Goal: Task Accomplishment & Management: Use online tool/utility

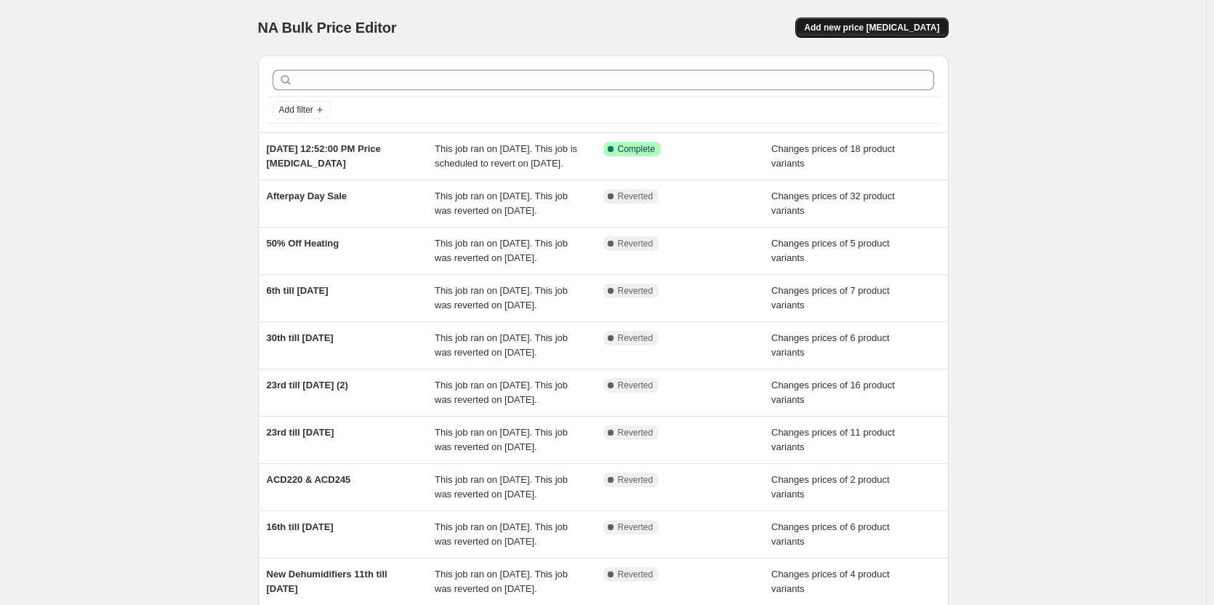
click at [844, 23] on span "Add new price [MEDICAL_DATA]" at bounding box center [871, 28] width 135 height 12
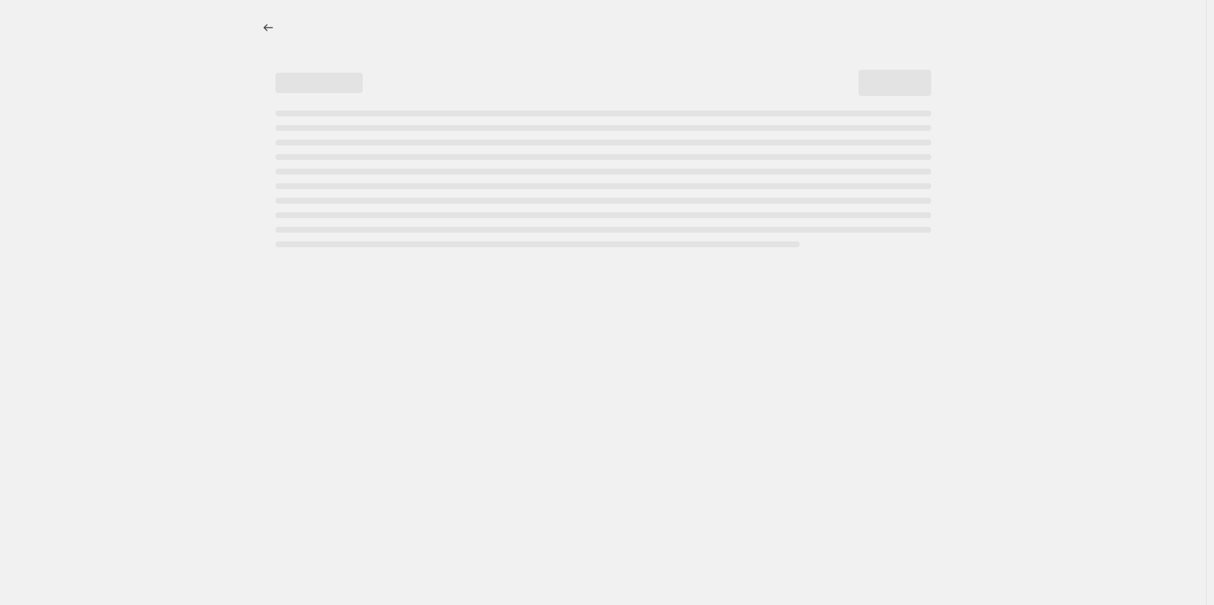
select select "percentage"
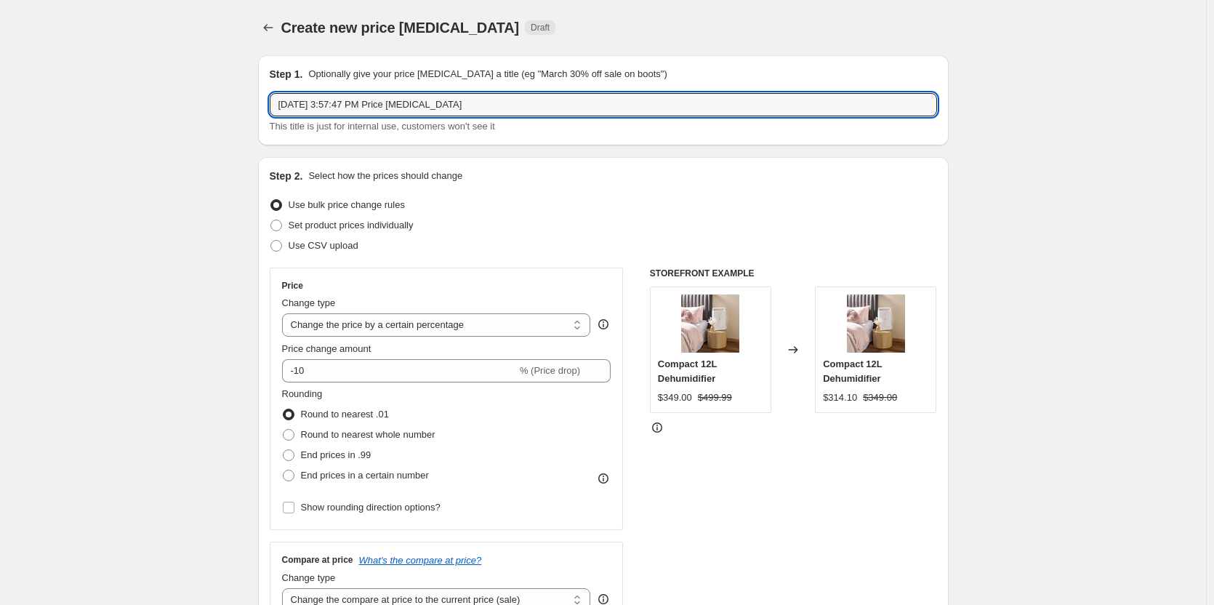
drag, startPoint x: 551, startPoint y: 113, endPoint x: 198, endPoint y: 108, distance: 353.2
type input "27th till [DATE]"
click at [275, 222] on span at bounding box center [276, 225] width 12 height 12
click at [271, 220] on input "Set product prices individually" at bounding box center [270, 219] width 1 height 1
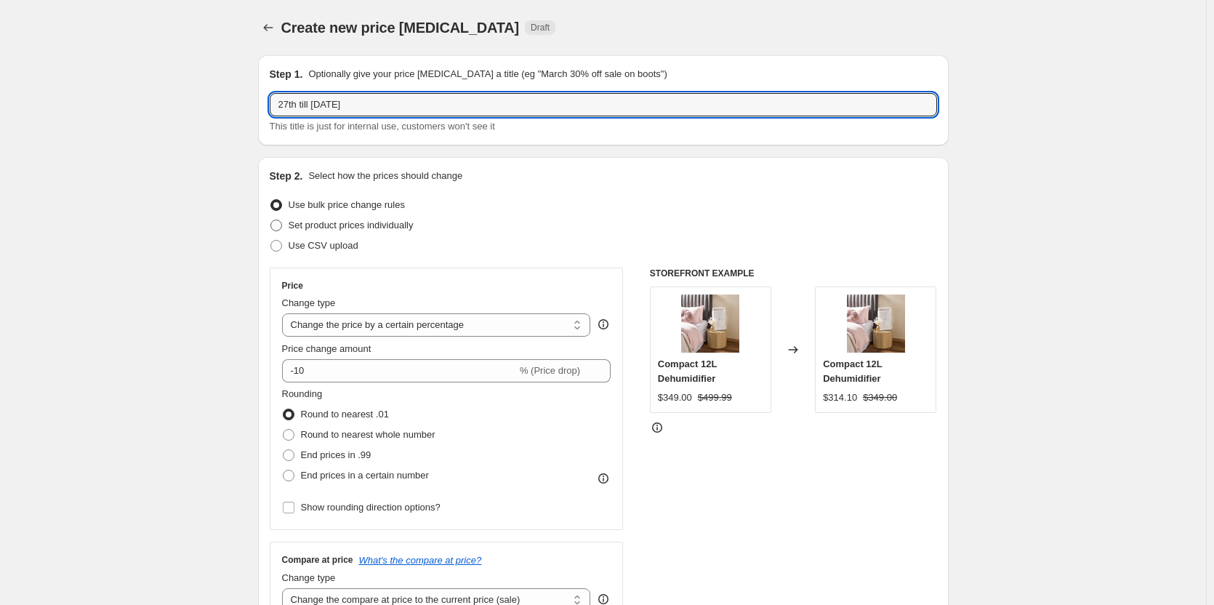
radio input "true"
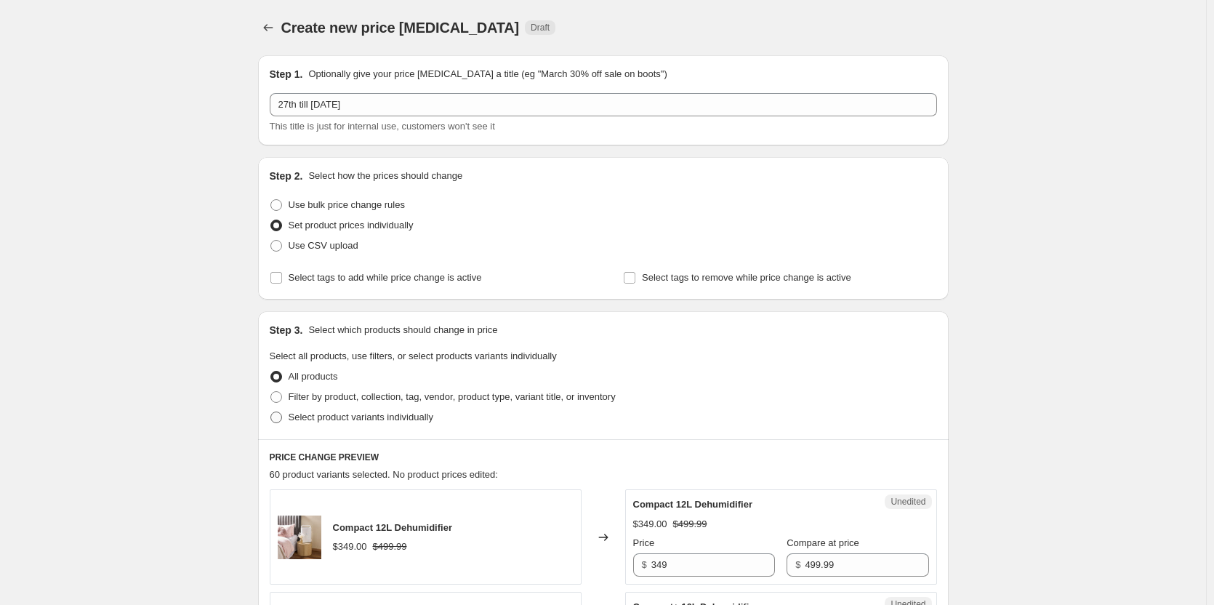
click at [278, 418] on span at bounding box center [276, 417] width 12 height 12
click at [271, 412] on input "Select product variants individually" at bounding box center [270, 411] width 1 height 1
radio input "true"
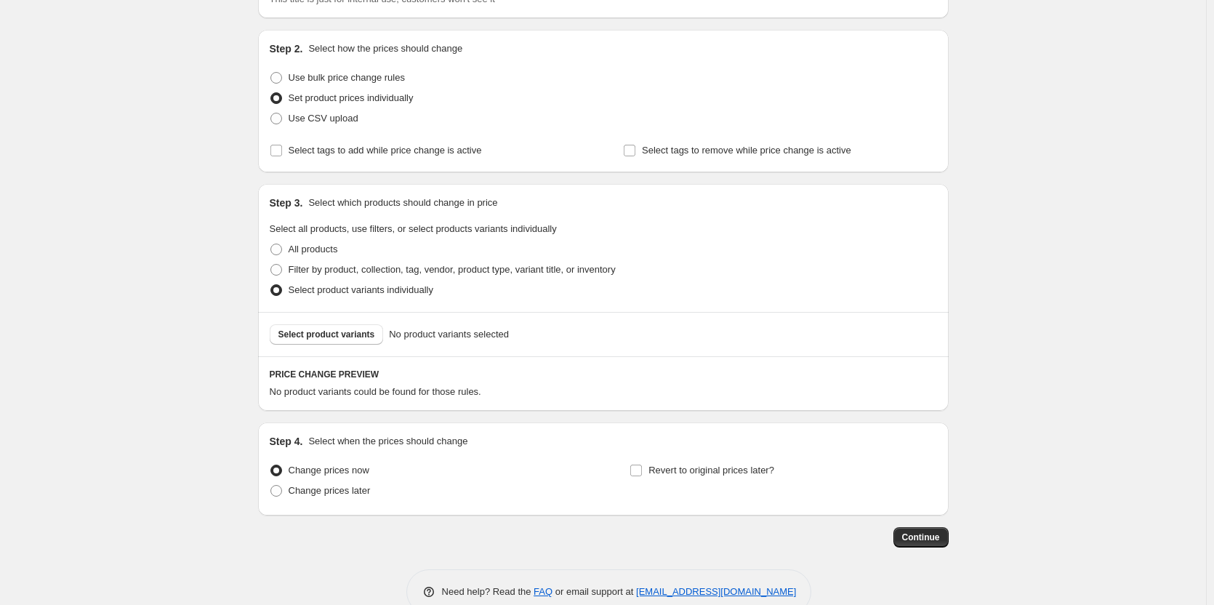
scroll to position [158, 0]
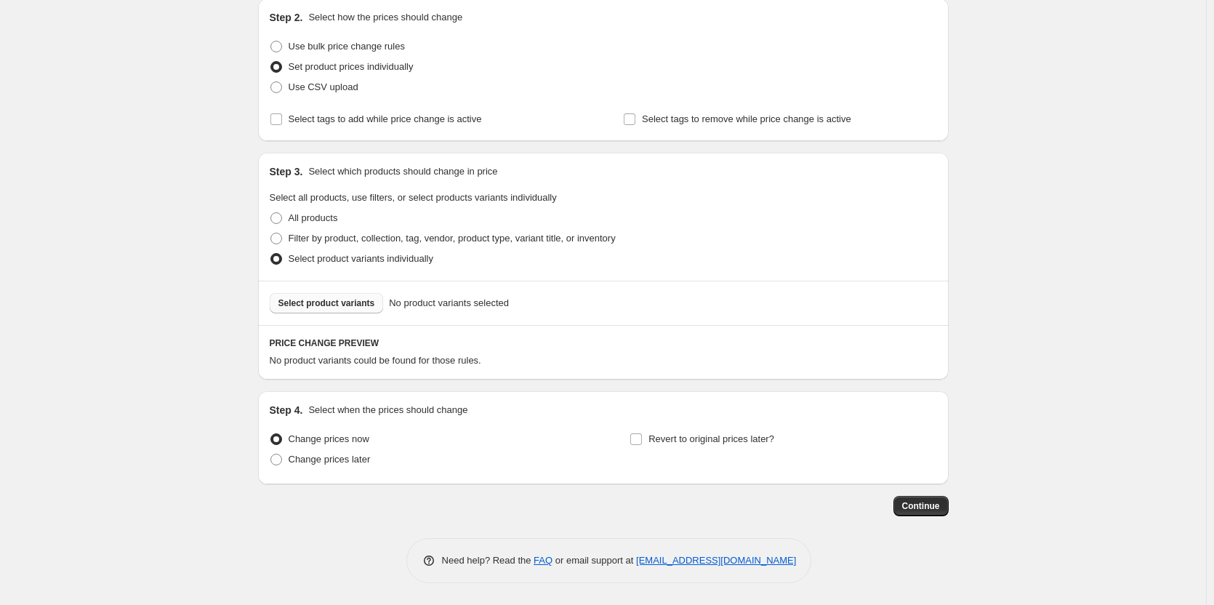
click at [340, 298] on span "Select product variants" at bounding box center [326, 303] width 97 height 12
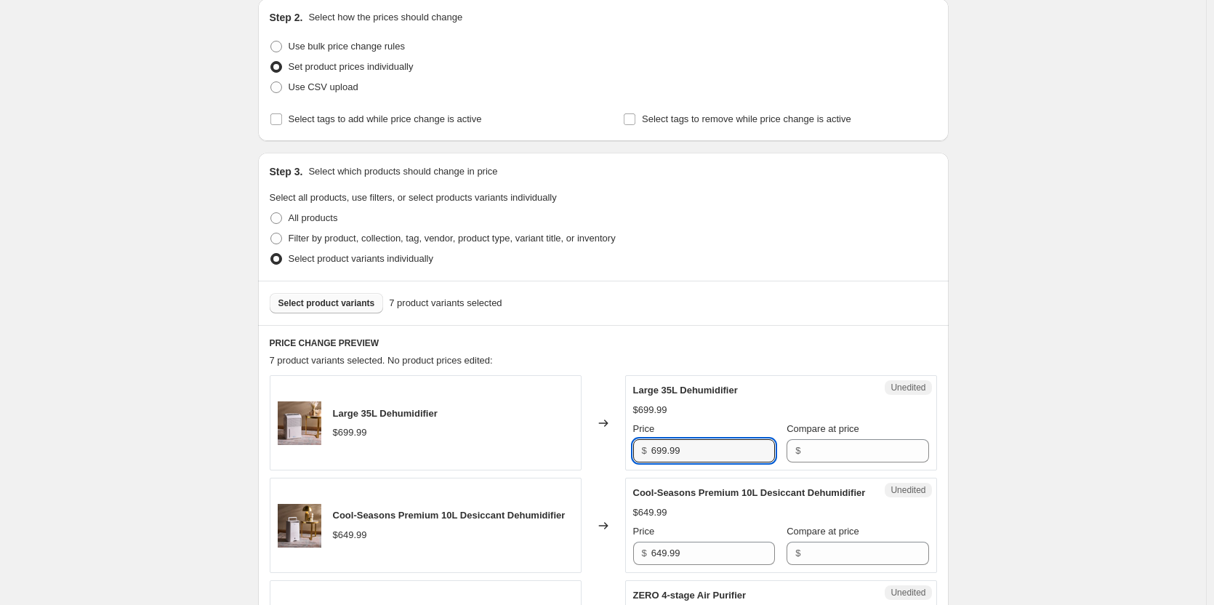
drag, startPoint x: 723, startPoint y: 452, endPoint x: 589, endPoint y: 450, distance: 134.5
click at [589, 450] on div "Large 35L Dehumidifier $699.99 Changed to Unedited Large 35L Dehumidifier $699.…" at bounding box center [603, 422] width 667 height 95
click at [832, 457] on input "Compare at price" at bounding box center [867, 450] width 124 height 23
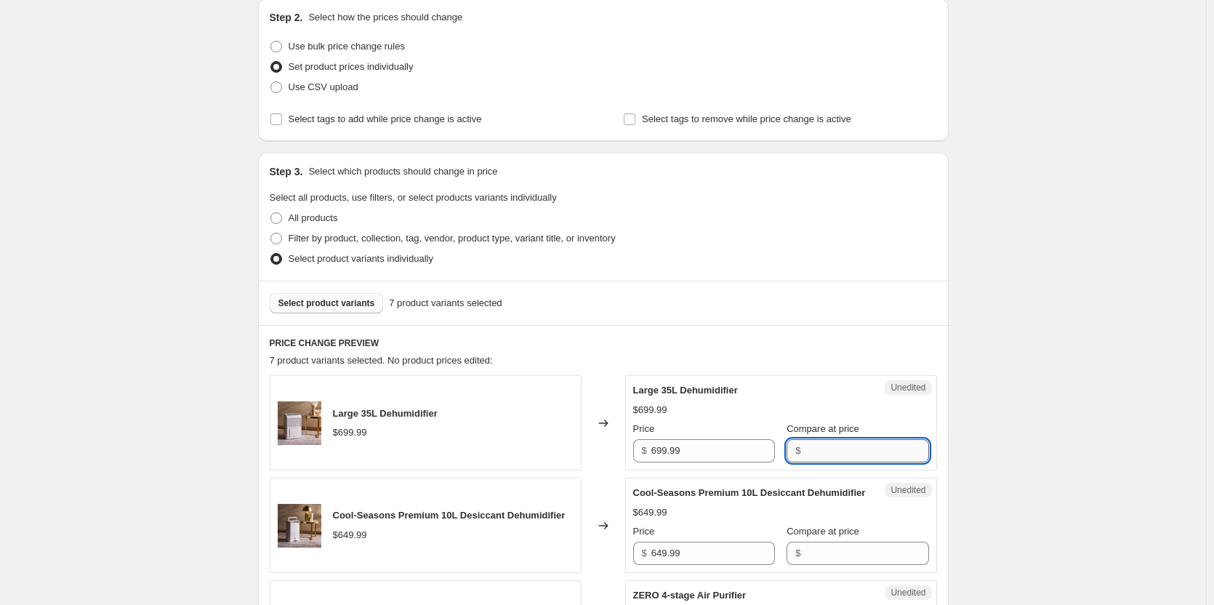
paste input "699.99"
type input "699.99"
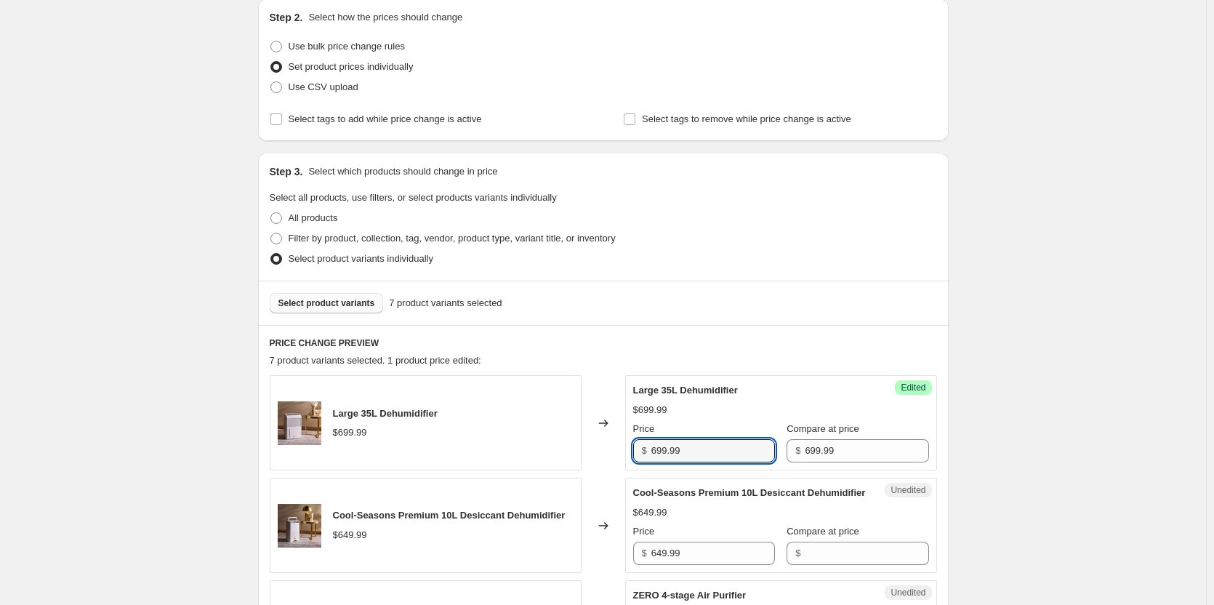
drag, startPoint x: 686, startPoint y: 445, endPoint x: 526, endPoint y: 431, distance: 160.5
click at [526, 431] on div "Large 35L Dehumidifier $699.99 Changed to Success Edited Large 35L Dehumidifier…" at bounding box center [603, 422] width 667 height 95
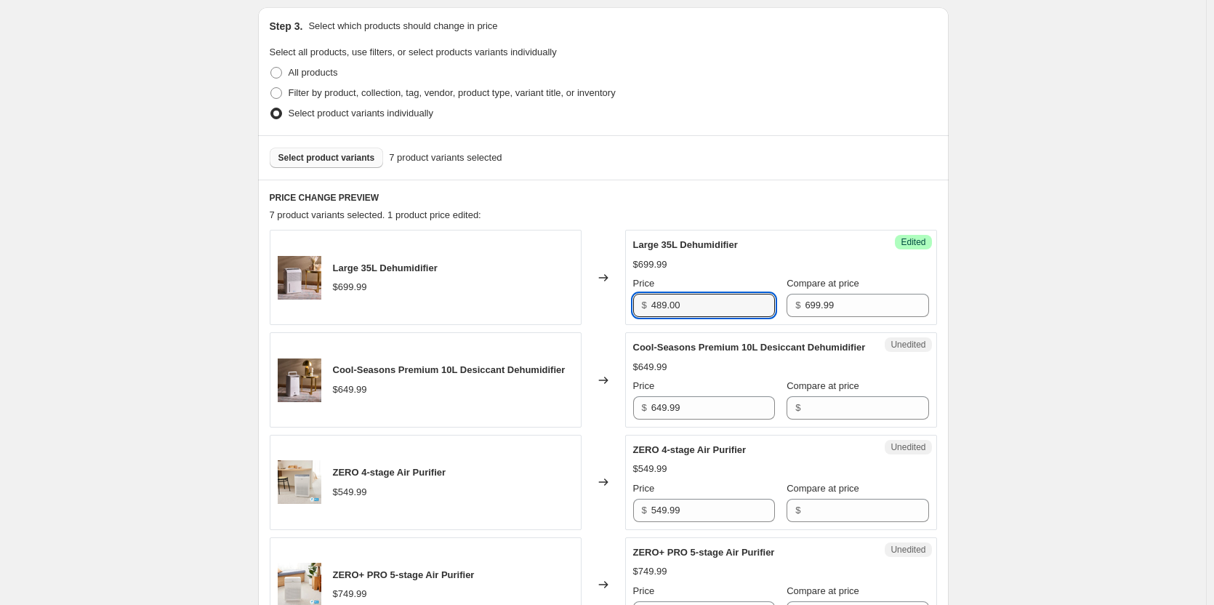
scroll to position [376, 0]
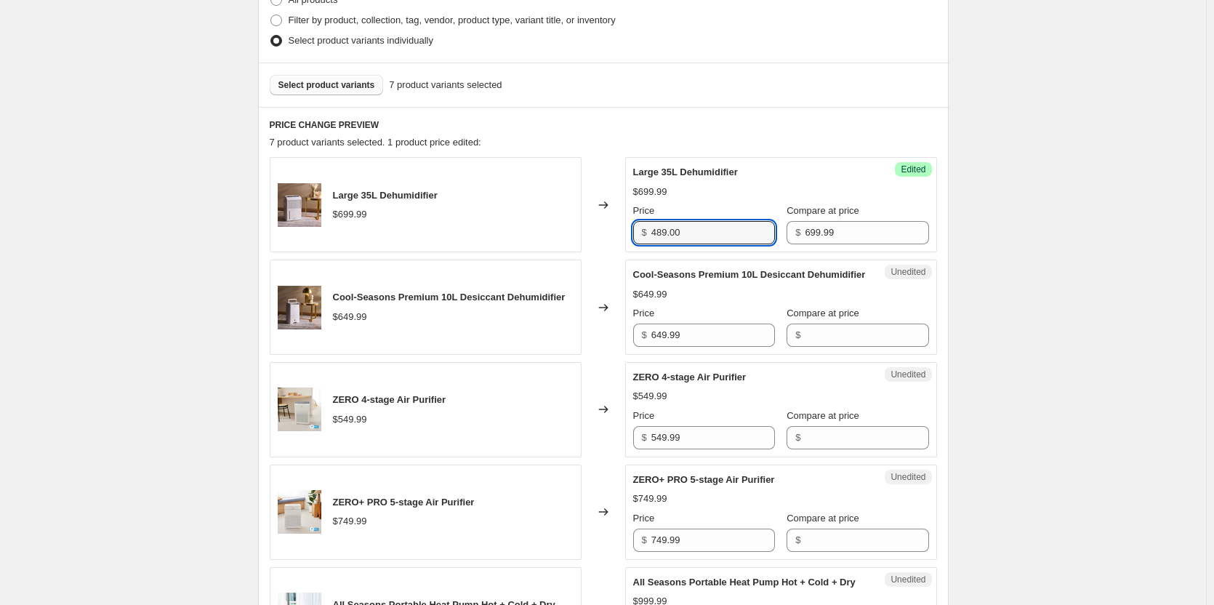
type input "489.00"
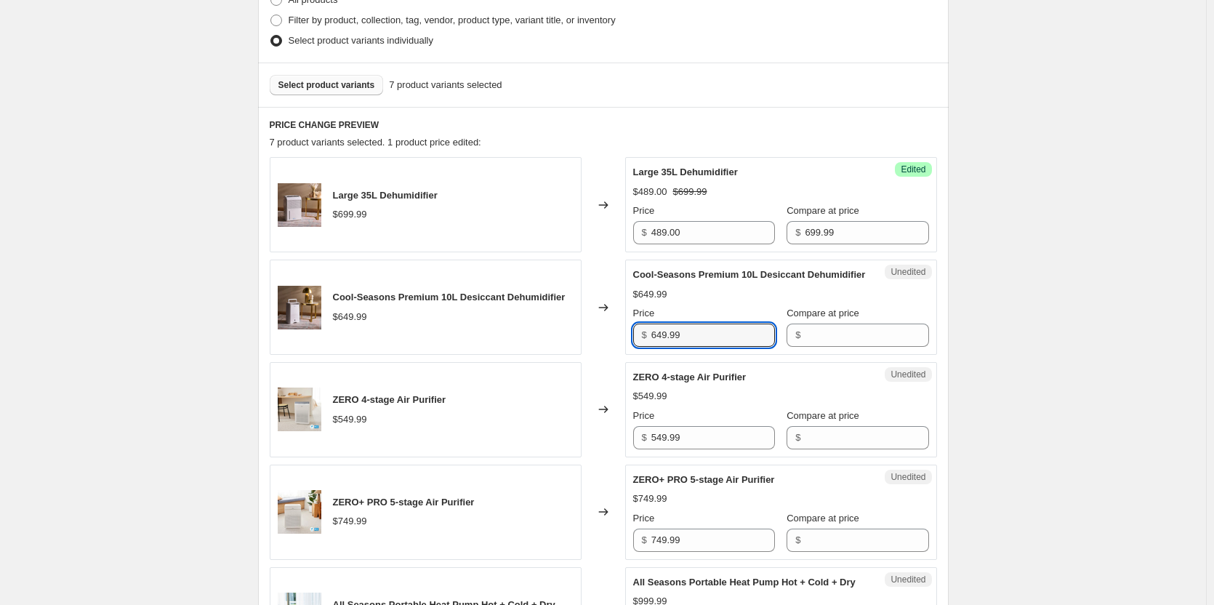
drag, startPoint x: 722, startPoint y: 355, endPoint x: 592, endPoint y: 371, distance: 131.0
click at [592, 371] on div "Large 35L Dehumidifier $699.99 Changed to Success Edited Large 35L Dehumidifier…" at bounding box center [603, 511] width 667 height 709
click at [805, 342] on input "Compare at price" at bounding box center [867, 334] width 124 height 23
paste input "649.99"
type input "649.99"
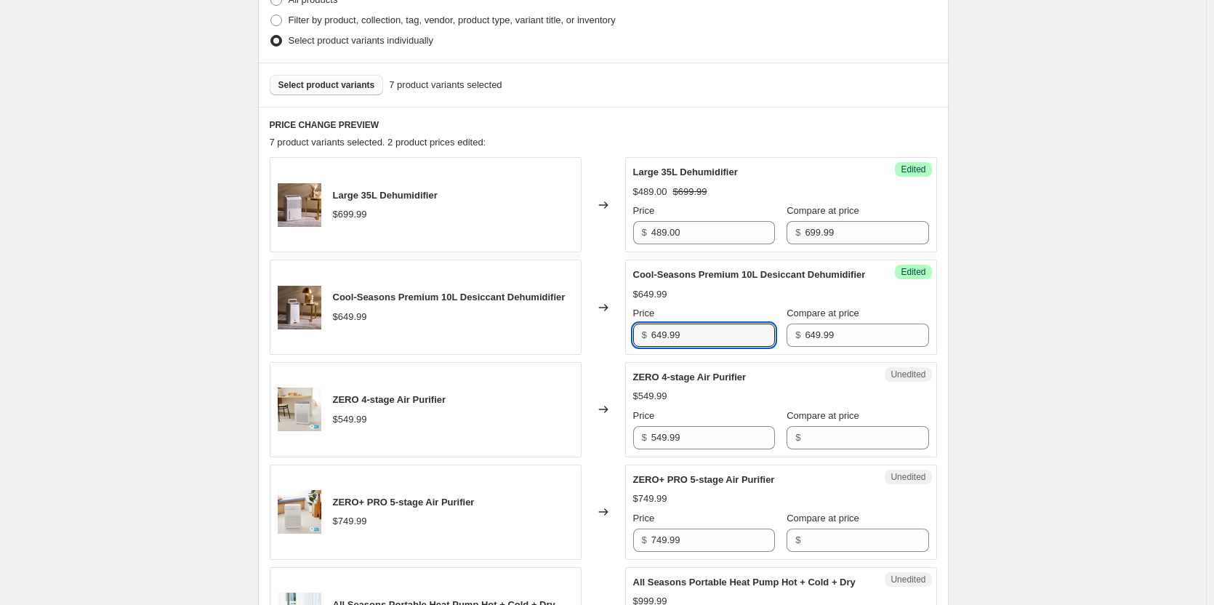
drag, startPoint x: 706, startPoint y: 347, endPoint x: 579, endPoint y: 351, distance: 127.3
click at [579, 351] on div "Cool-Seasons Premium 10L Desiccant Dehumidifier $649.99 Changed to Success Edit…" at bounding box center [603, 306] width 667 height 95
type input "449.00"
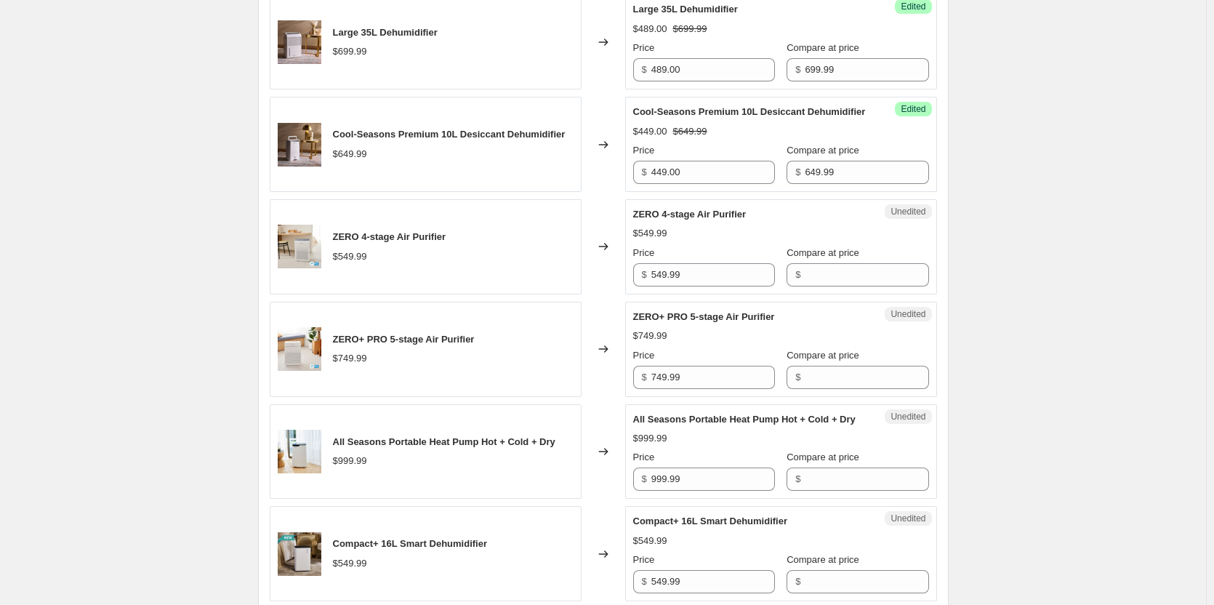
scroll to position [594, 0]
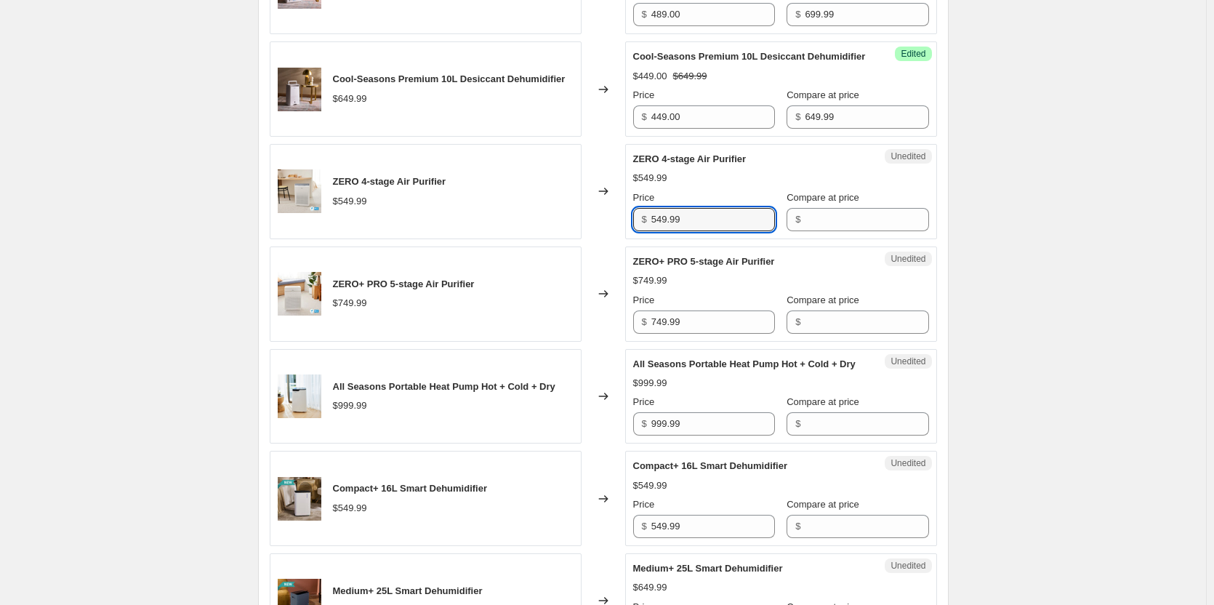
drag, startPoint x: 716, startPoint y: 238, endPoint x: 585, endPoint y: 217, distance: 132.5
click at [585, 217] on div "ZERO 4-stage Air Purifier $549.99 Changed to Unedited ZERO 4-stage Air Purifier…" at bounding box center [603, 191] width 667 height 95
click at [805, 231] on input "Compare at price" at bounding box center [867, 219] width 124 height 23
paste input "549.99"
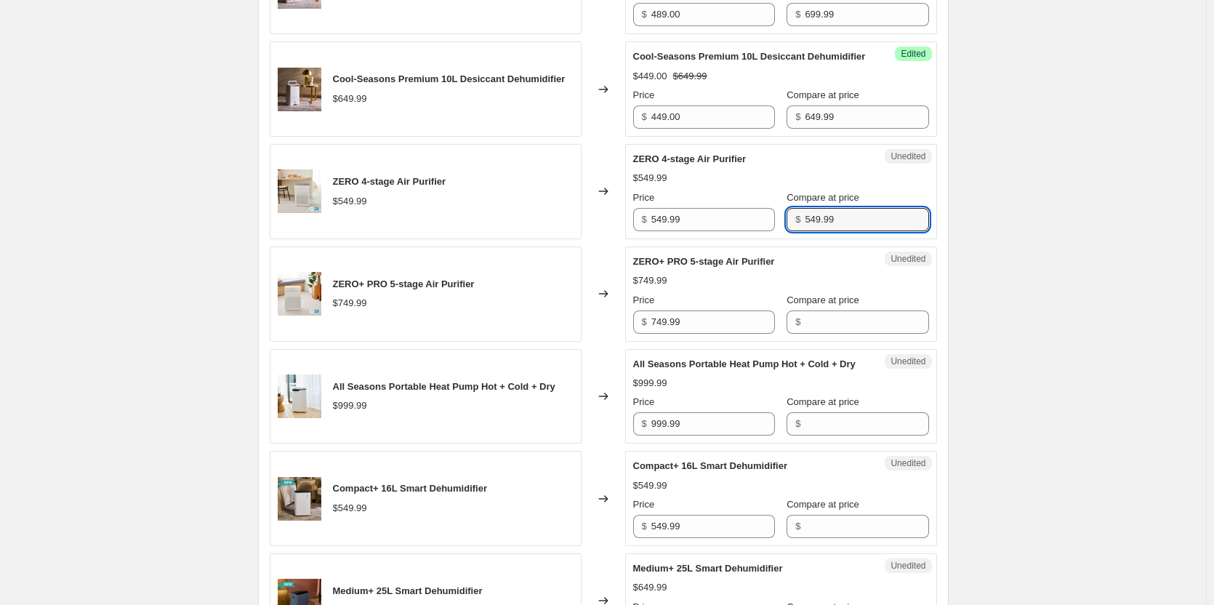
type input "549.99"
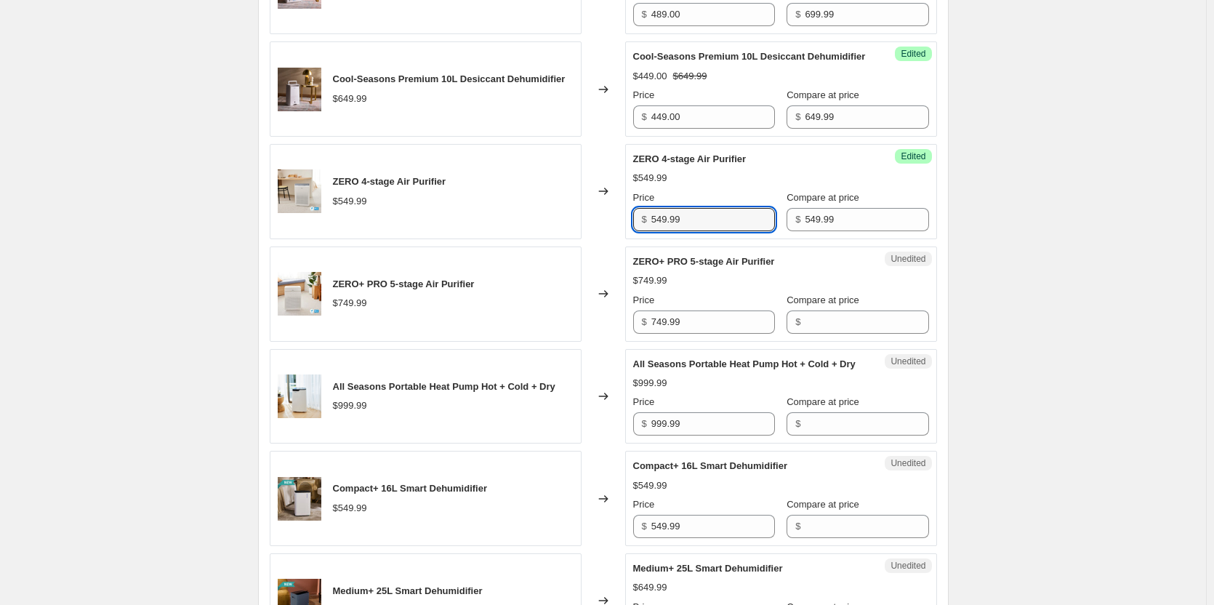
drag, startPoint x: 598, startPoint y: 227, endPoint x: 506, endPoint y: 226, distance: 92.3
click at [506, 226] on div "ZERO 4-stage Air Purifier $549.99 Changed to Success Edited ZERO 4-stage Air Pu…" at bounding box center [603, 191] width 667 height 95
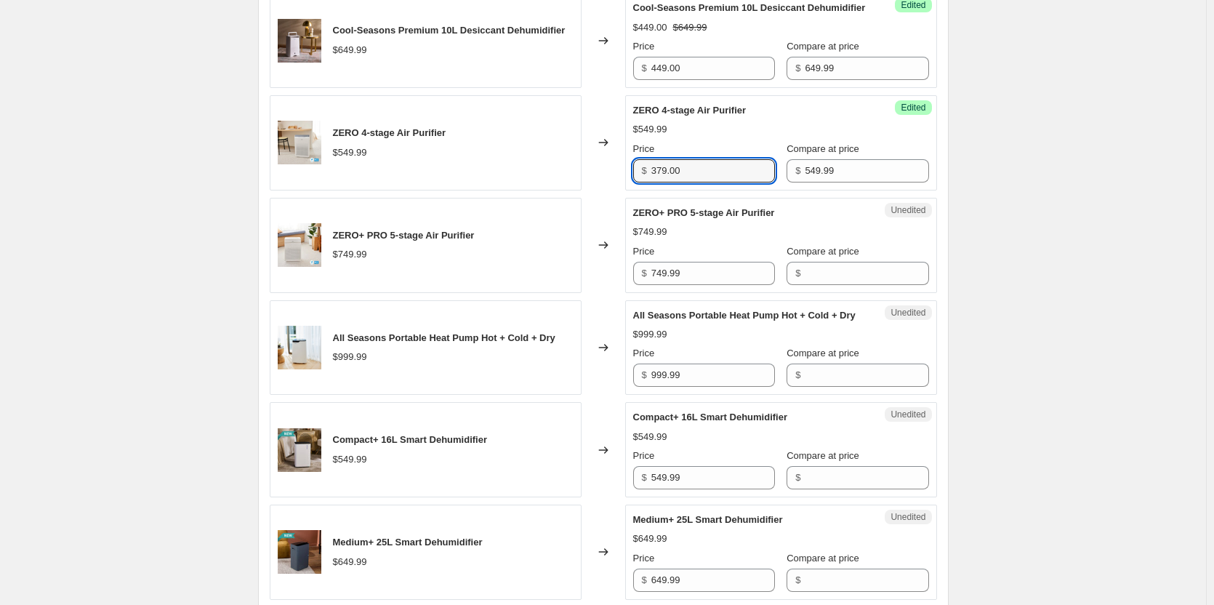
scroll to position [667, 0]
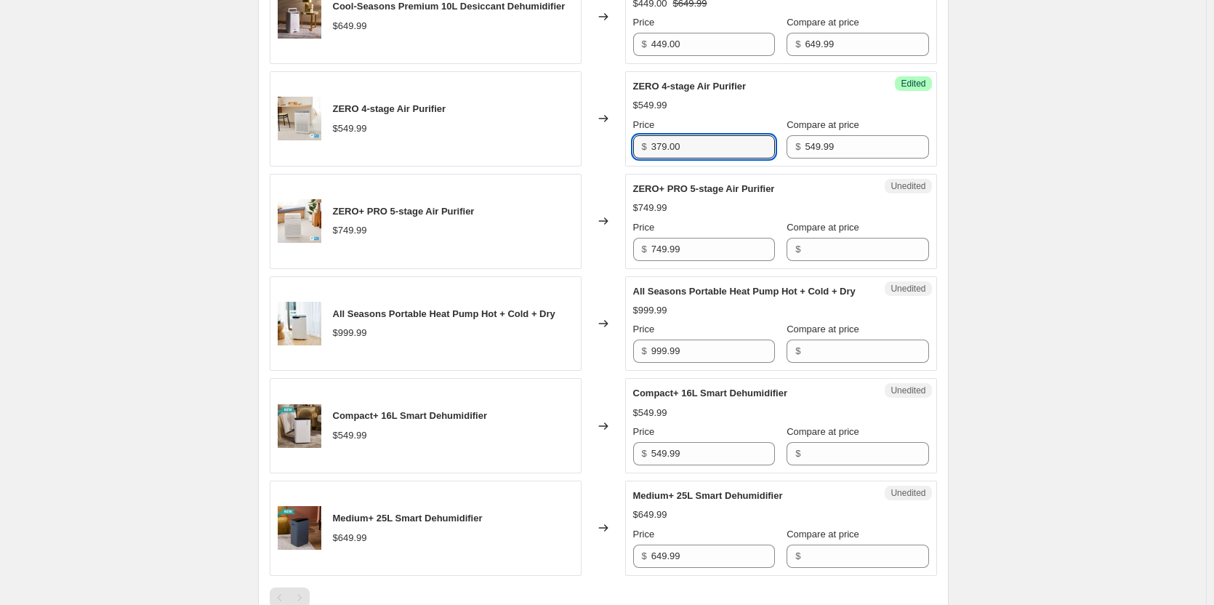
type input "379.00"
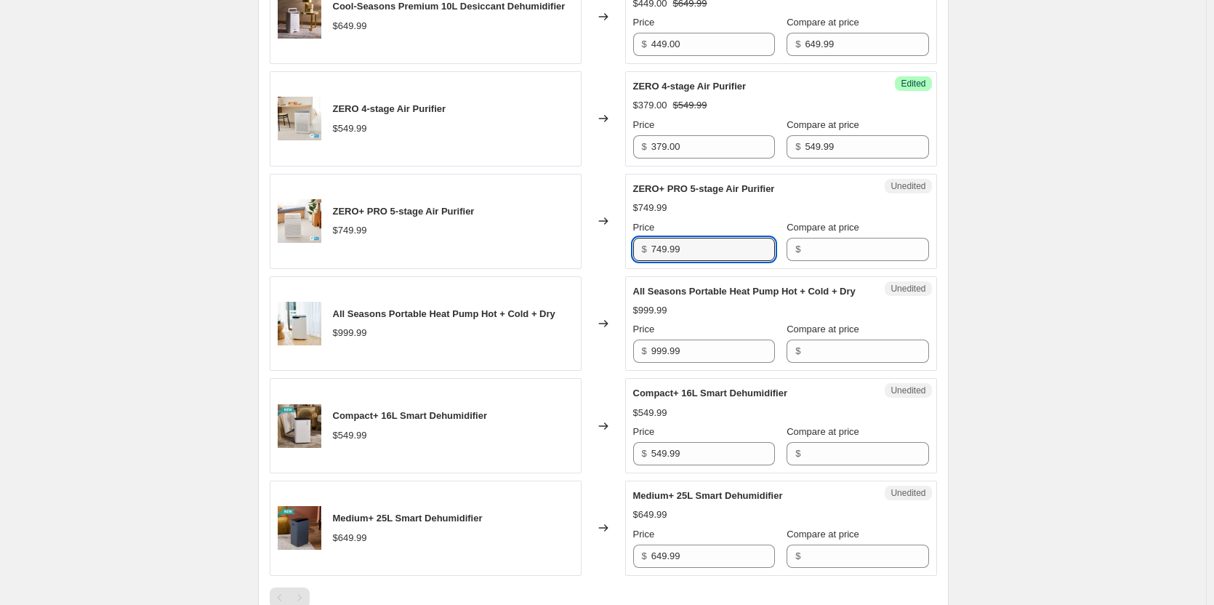
drag, startPoint x: 719, startPoint y: 261, endPoint x: 472, endPoint y: 259, distance: 246.4
click at [472, 259] on div "ZERO+ PRO 5-stage Air Purifier $749.99 Changed to Unedited ZERO+ PRO 5-stage Ai…" at bounding box center [603, 221] width 667 height 95
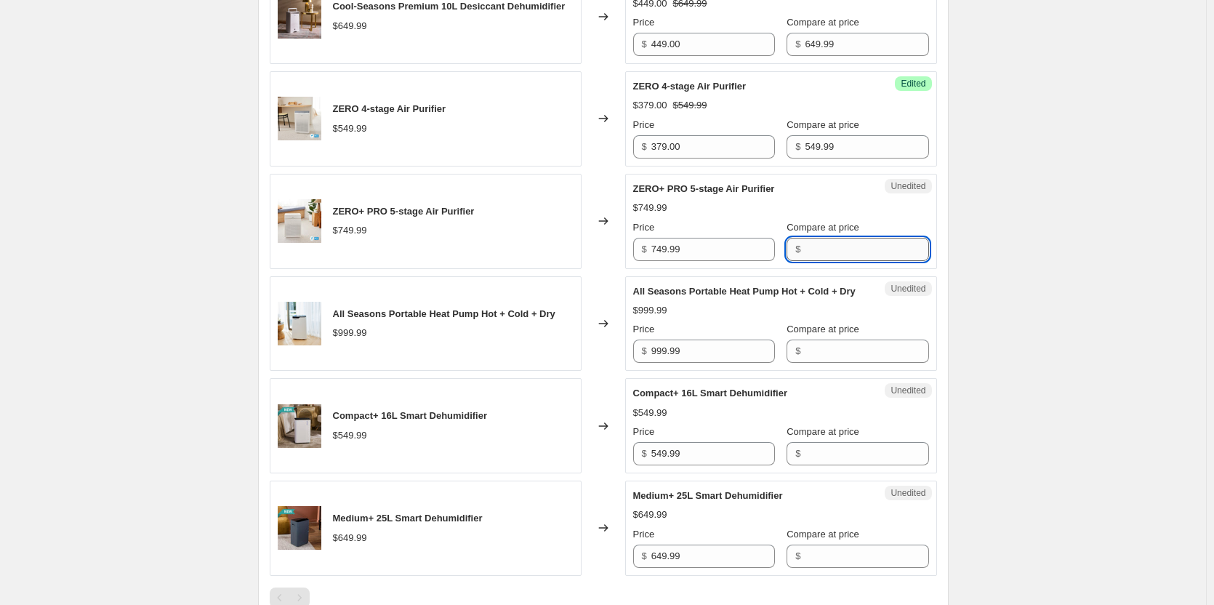
click at [830, 258] on input "Compare at price" at bounding box center [867, 249] width 124 height 23
paste input "749.99"
type input "749.99"
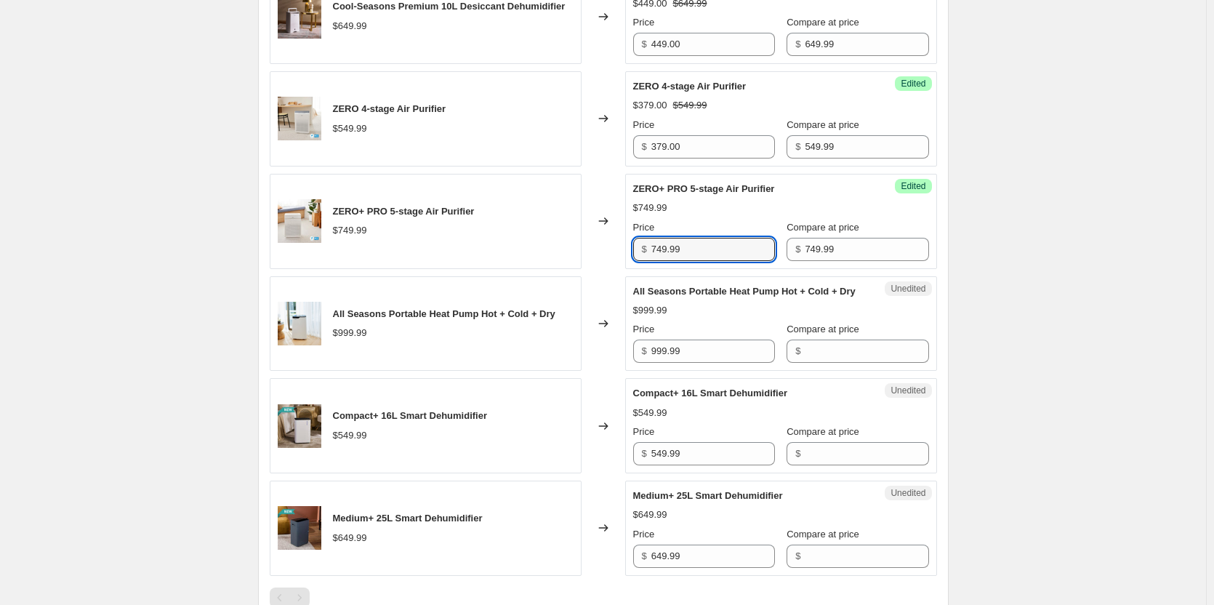
drag, startPoint x: 738, startPoint y: 267, endPoint x: 536, endPoint y: 265, distance: 202.0
click at [536, 265] on div "ZERO+ PRO 5-stage Air Purifier $749.99 Changed to Success Edited ZERO+ PRO 5-st…" at bounding box center [603, 221] width 667 height 95
type input "499.00"
click at [534, 340] on div "$999.99" at bounding box center [444, 333] width 222 height 15
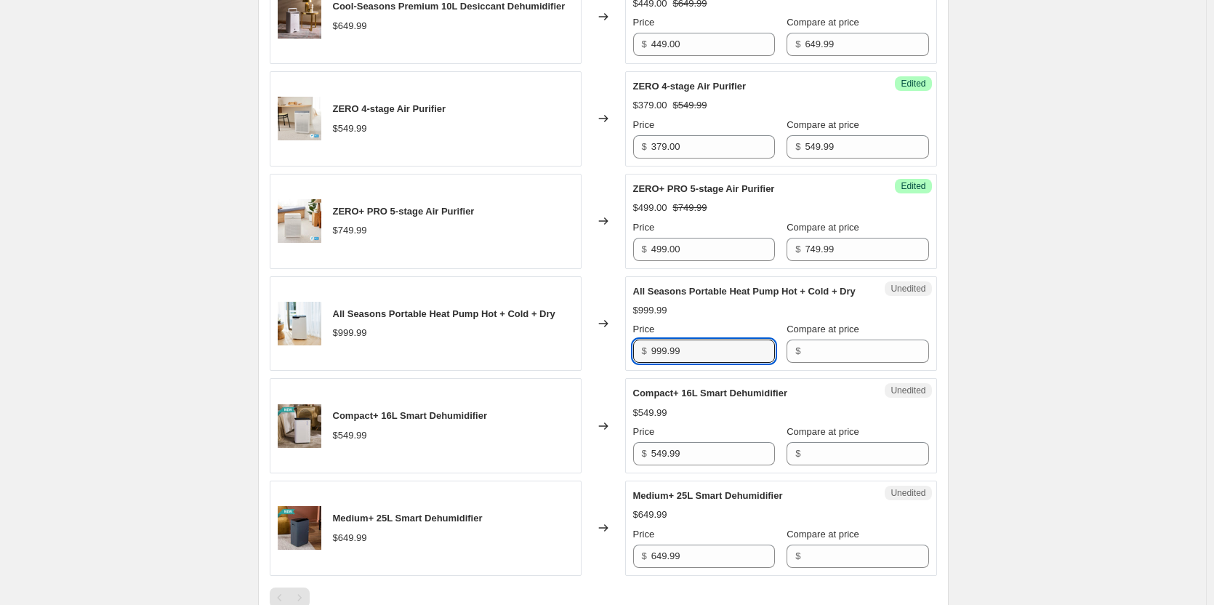
drag, startPoint x: 699, startPoint y: 381, endPoint x: 565, endPoint y: 366, distance: 135.2
click at [565, 366] on div "All Seasons Portable Heat Pump Hot + Cold + Dry $999.99 Changed to Unedited All…" at bounding box center [603, 323] width 667 height 95
click at [808, 363] on input "Compare at price" at bounding box center [867, 350] width 124 height 23
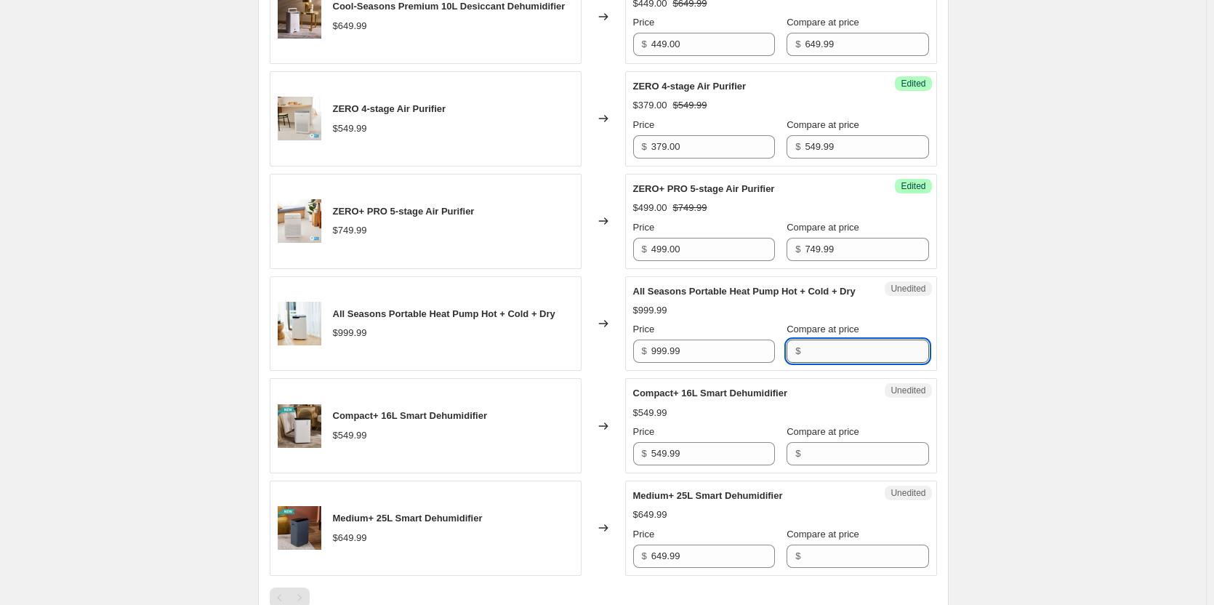
paste input "999.99"
type input "999.99"
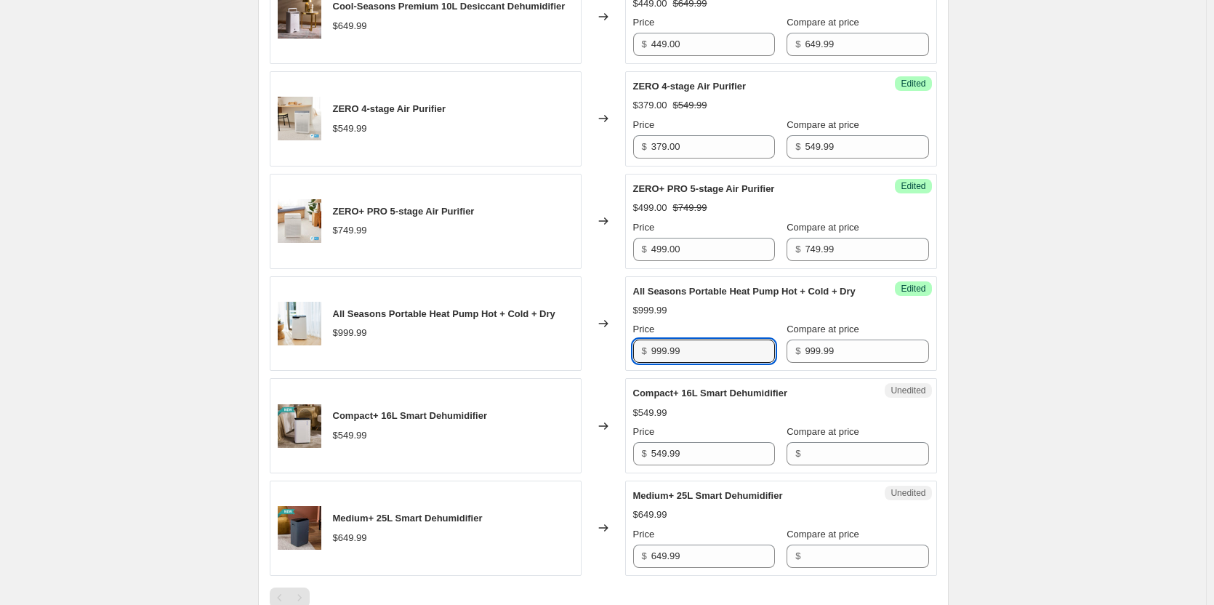
drag, startPoint x: 717, startPoint y: 377, endPoint x: 568, endPoint y: 376, distance: 149.0
click at [568, 371] on div "All Seasons Portable Heat Pump Hot + Cold + Dry $999.99 Changed to Success Edit…" at bounding box center [603, 323] width 667 height 95
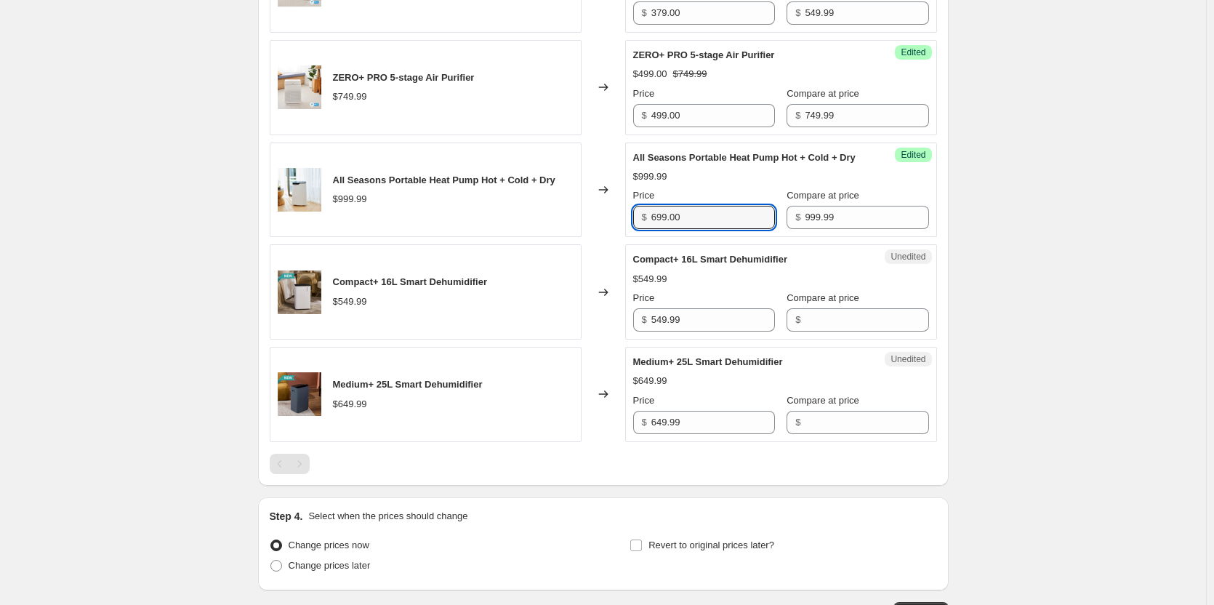
scroll to position [813, 0]
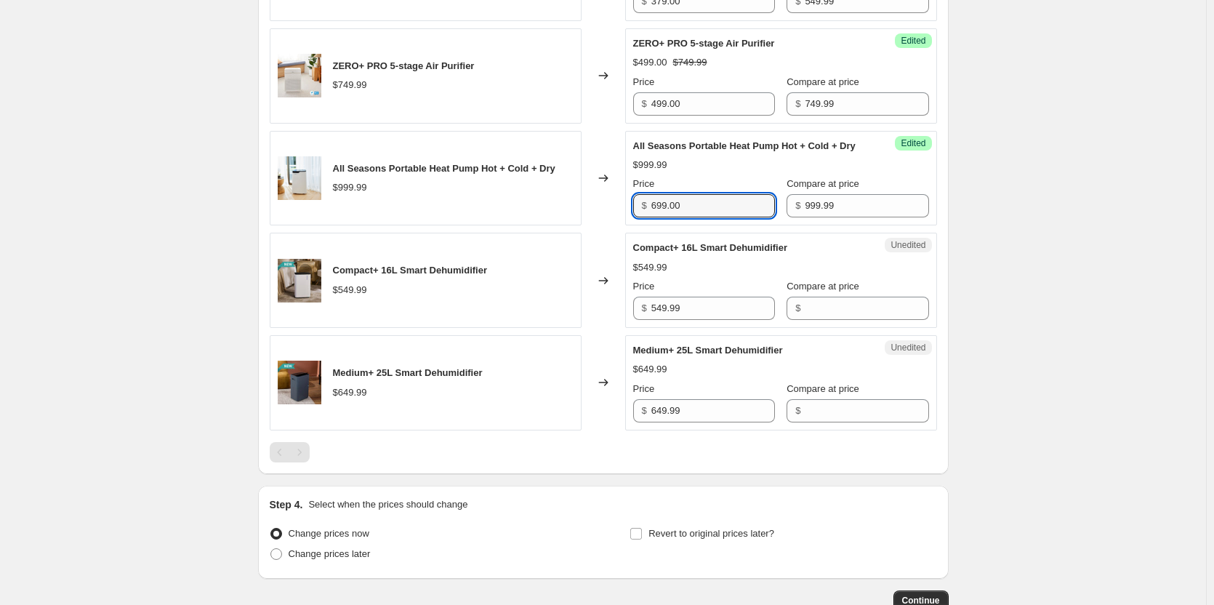
type input "699.00"
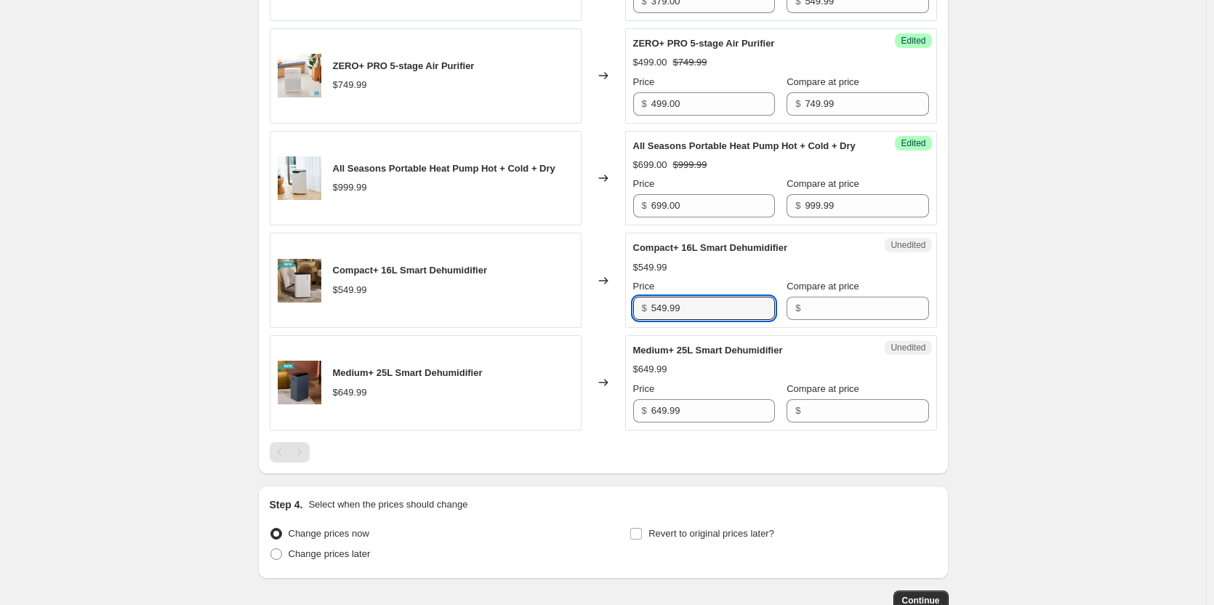
drag, startPoint x: 714, startPoint y: 339, endPoint x: 570, endPoint y: 328, distance: 144.3
click at [570, 328] on div "Compact+ 16L Smart Dehumidifier $549.99 Changed to Unedited Compact+ 16L Smart …" at bounding box center [603, 280] width 667 height 95
click at [823, 320] on input "Compare at price" at bounding box center [867, 308] width 124 height 23
paste input "549.99"
type input "549.99"
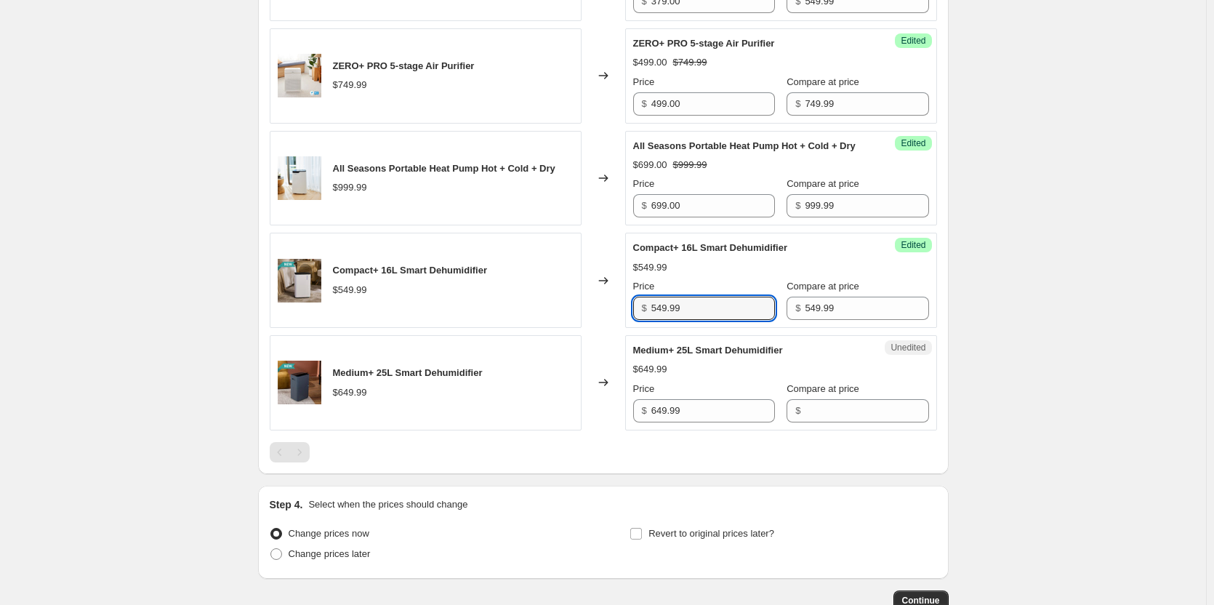
drag, startPoint x: 708, startPoint y: 337, endPoint x: 589, endPoint y: 339, distance: 118.5
click at [589, 328] on div "Compact+ 16L Smart Dehumidifier $549.99 Changed to Success Edited Compact+ 16L …" at bounding box center [603, 280] width 667 height 95
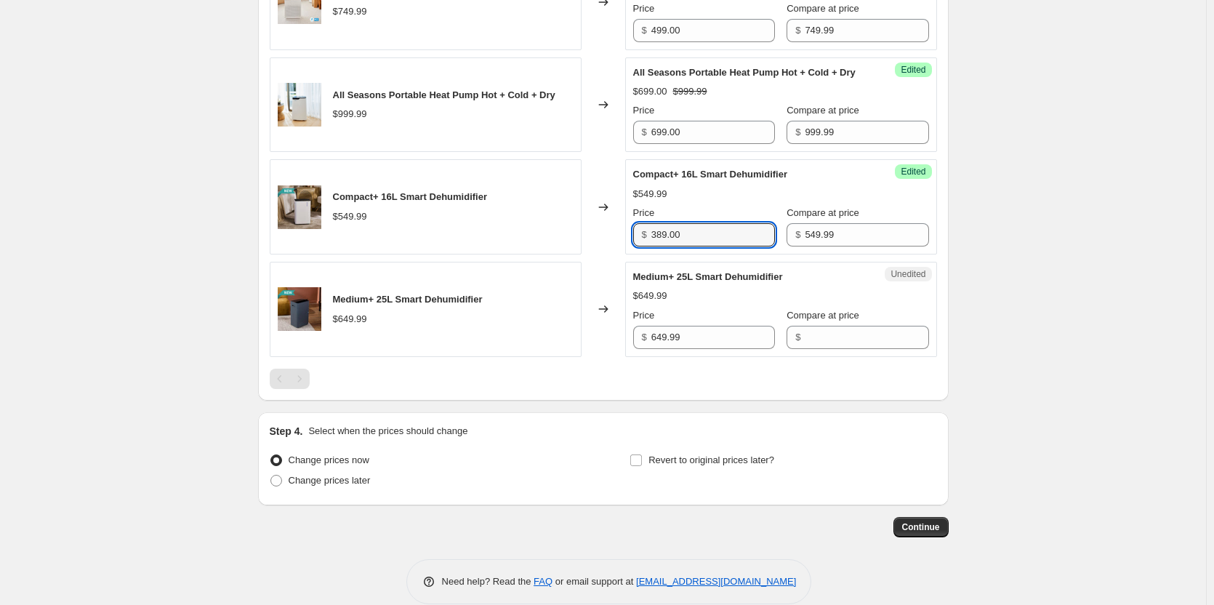
scroll to position [936, 0]
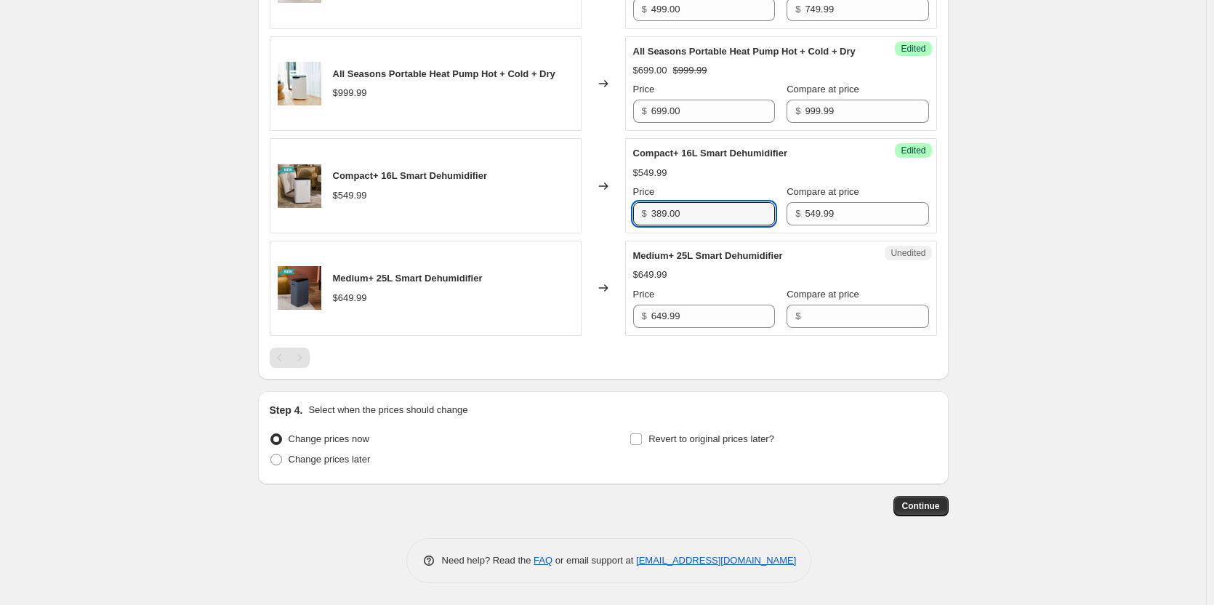
type input "389.00"
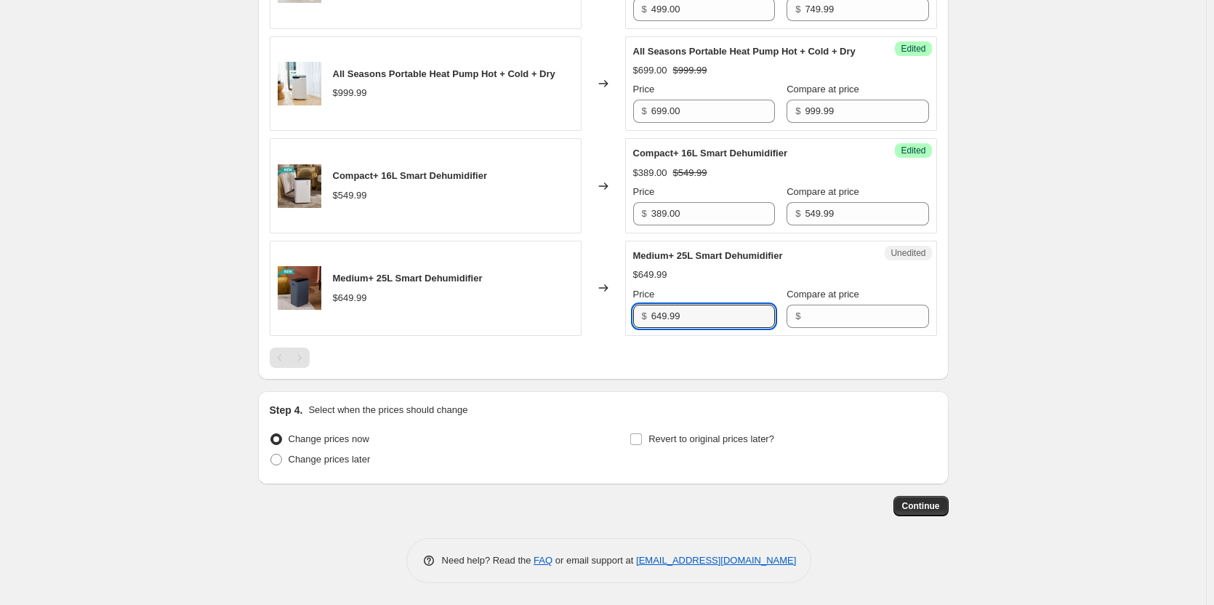
drag, startPoint x: 752, startPoint y: 311, endPoint x: 575, endPoint y: 302, distance: 177.5
click at [575, 302] on div "Medium+ 25L Smart Dehumidifier $649.99 Changed to Unedited Medium+ 25L Smart De…" at bounding box center [603, 288] width 667 height 95
click at [831, 313] on input "Compare at price" at bounding box center [867, 316] width 124 height 23
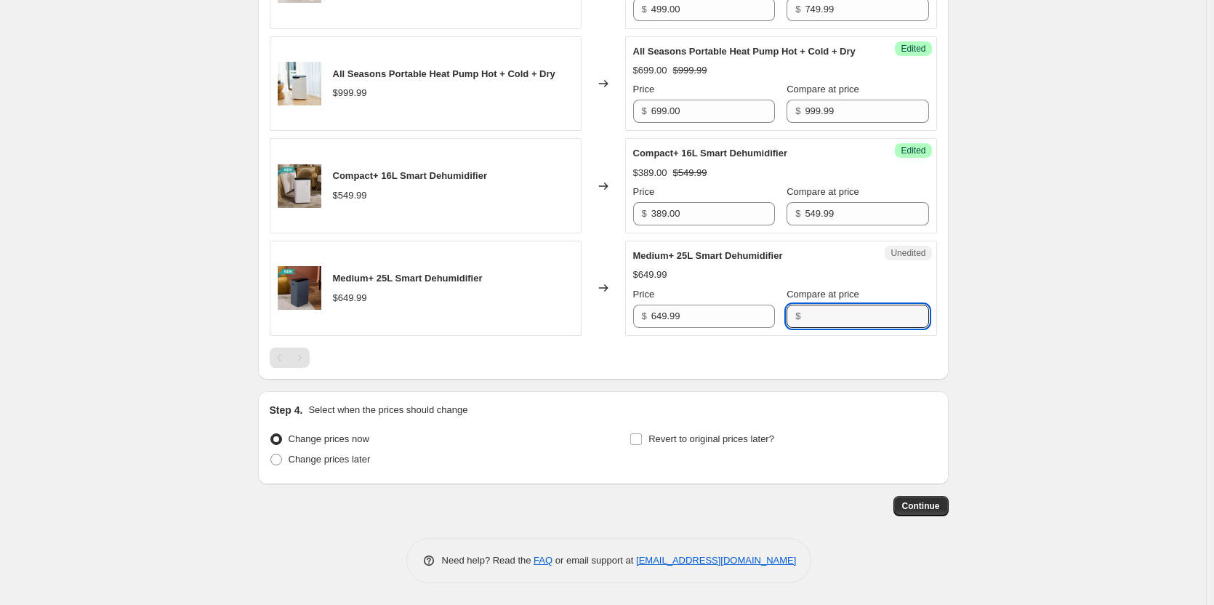
paste input "649.99"
type input "649.99"
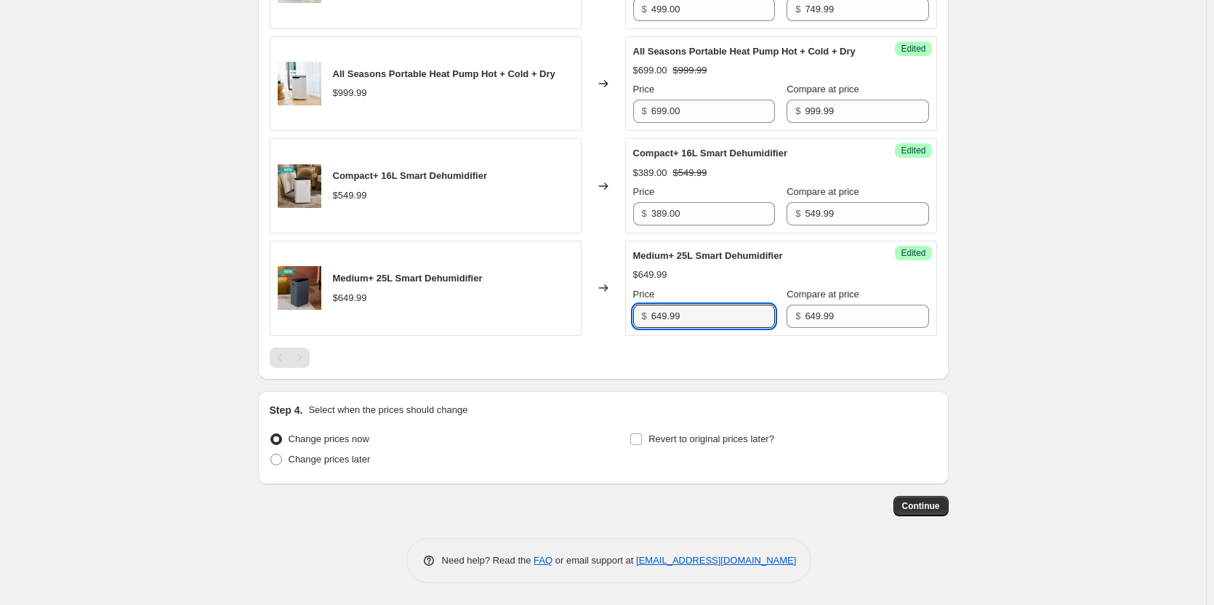
drag, startPoint x: 733, startPoint y: 309, endPoint x: 561, endPoint y: 299, distance: 171.8
click at [561, 299] on div "Medium+ 25L Smart Dehumidifier $649.99 Changed to Success Edited Medium+ 25L Sm…" at bounding box center [603, 288] width 667 height 95
type input "449.00"
click at [278, 459] on span at bounding box center [276, 459] width 12 height 12
click at [271, 454] on input "Change prices later" at bounding box center [270, 453] width 1 height 1
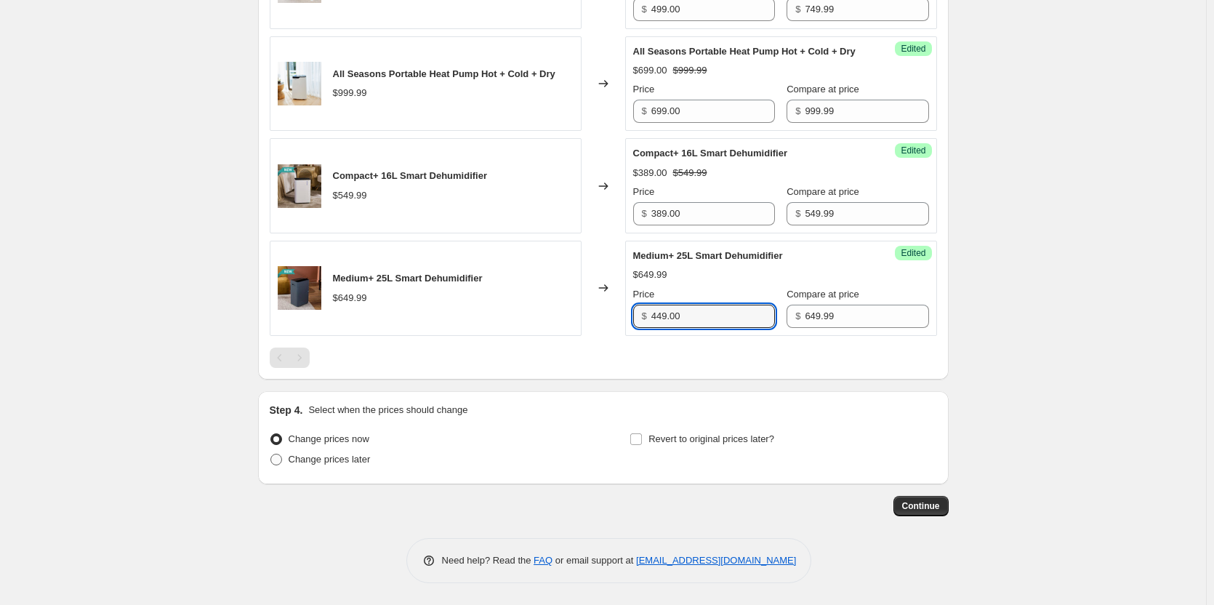
radio input "true"
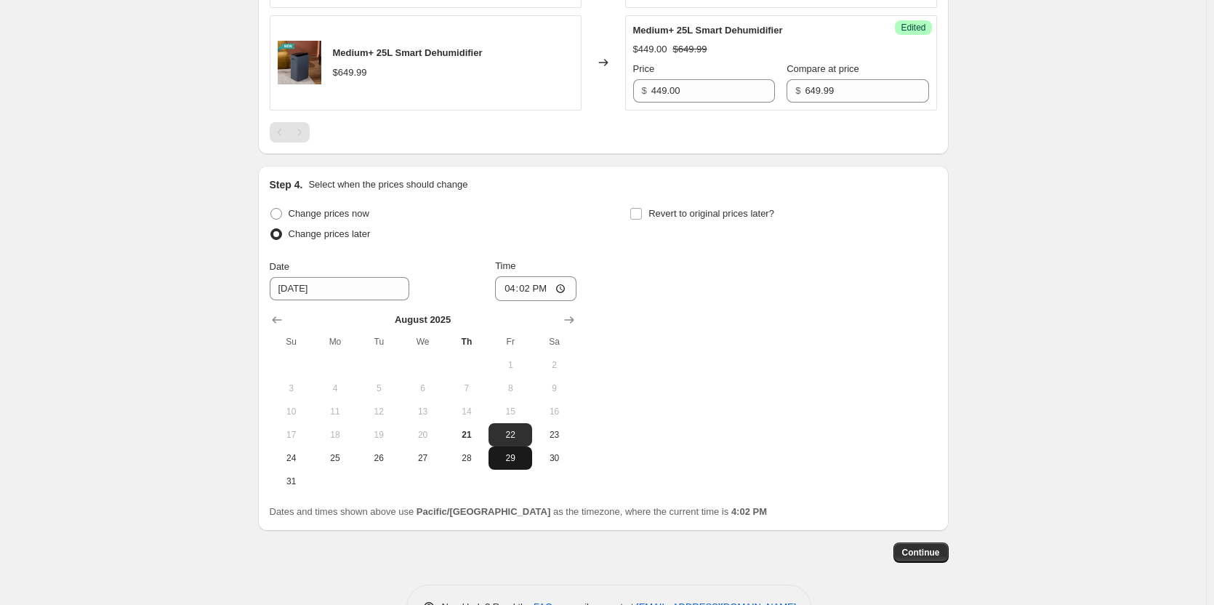
scroll to position [1154, 0]
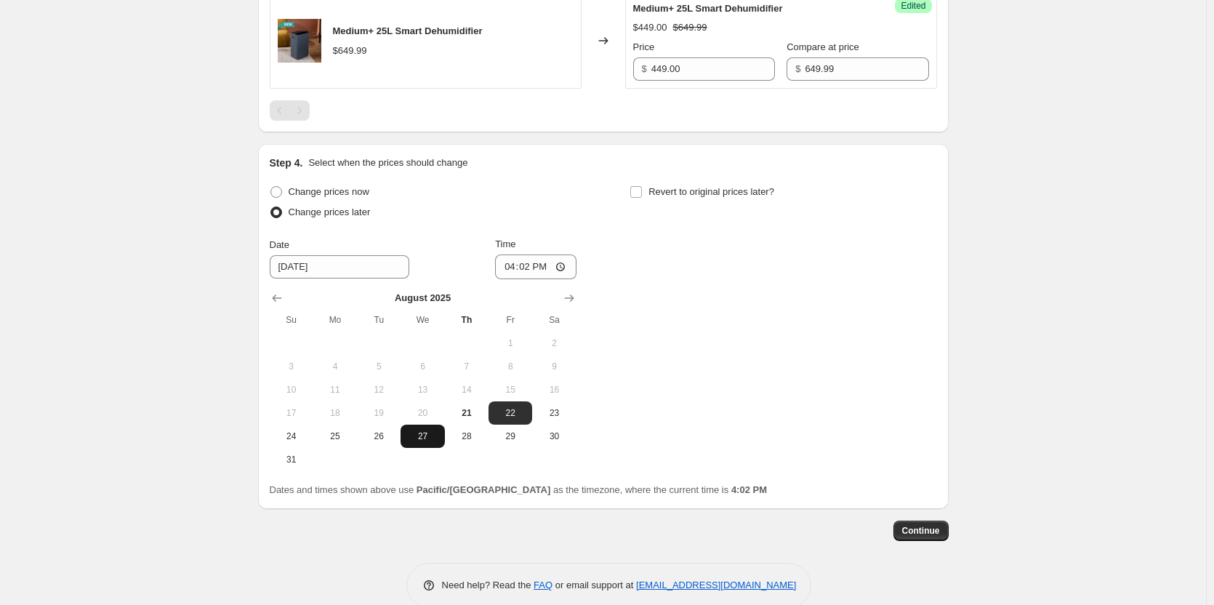
click at [414, 442] on span "27" at bounding box center [422, 436] width 32 height 12
type input "[DATE]"
click at [562, 279] on input "16:02" at bounding box center [535, 266] width 81 height 25
type input "00:05"
click at [661, 366] on div "Change prices now Change prices later Date [DATE] Time 00:[DATE] Mo Tu We Th Fr…" at bounding box center [603, 326] width 667 height 289
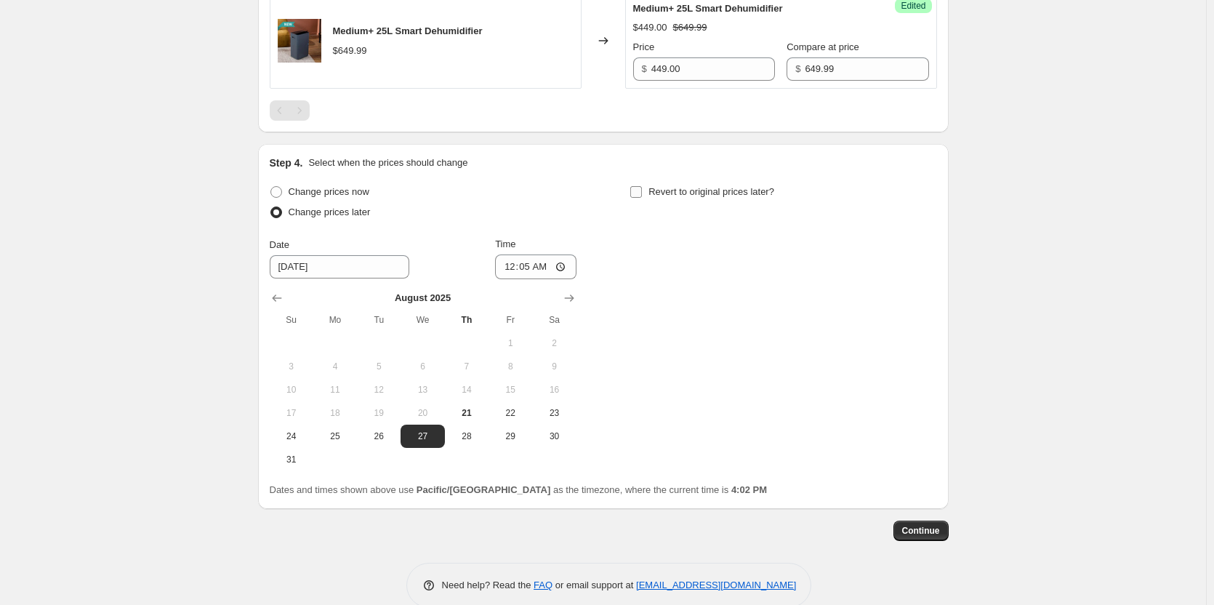
click at [637, 198] on input "Revert to original prices later?" at bounding box center [636, 192] width 12 height 12
checkbox input "true"
click at [932, 302] on icon "Show next month, September 2025" at bounding box center [928, 297] width 9 height 7
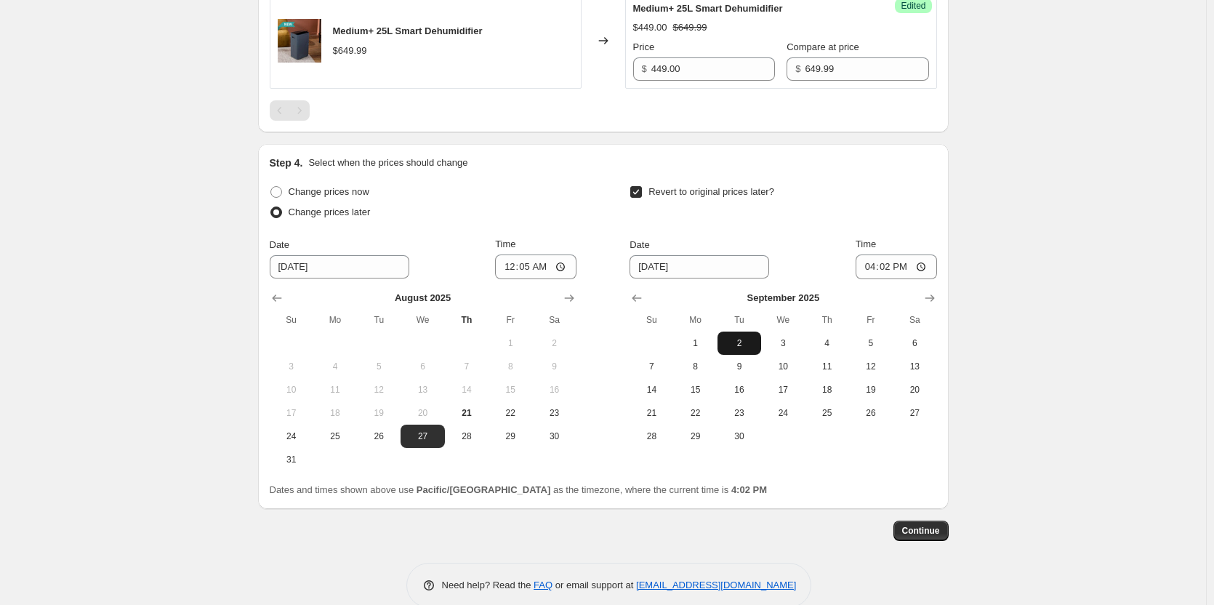
click at [737, 349] on span "2" at bounding box center [739, 343] width 32 height 12
type input "[DATE]"
click at [900, 279] on input "16:02" at bounding box center [895, 266] width 81 height 25
click at [921, 279] on input "16:02" at bounding box center [895, 266] width 81 height 25
type input "23:59"
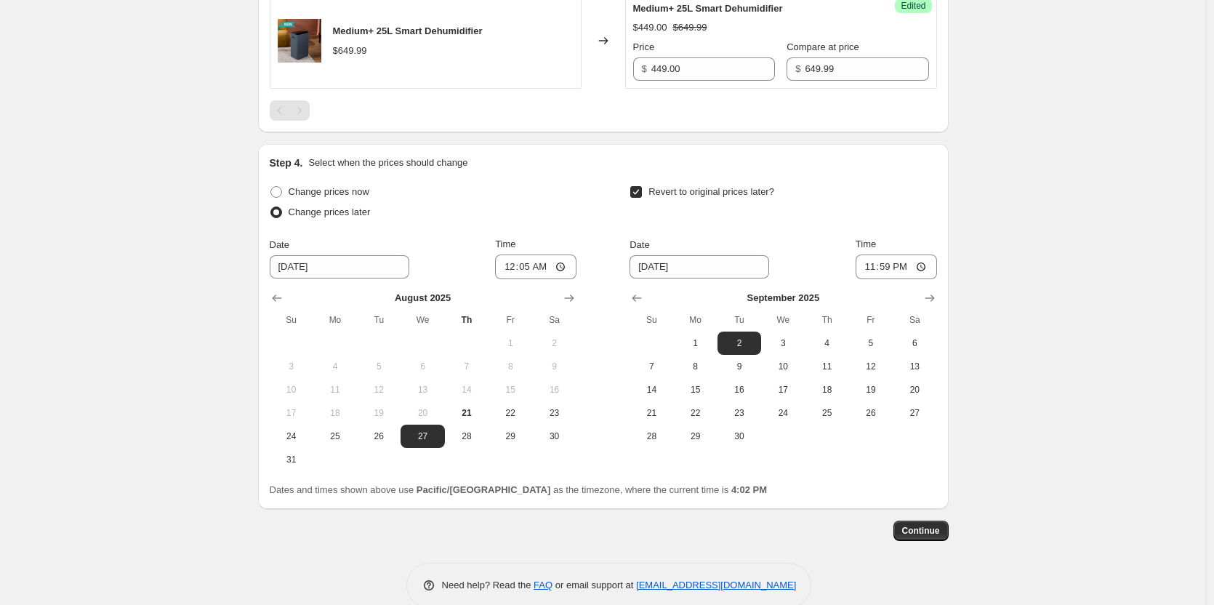
click at [922, 536] on span "Continue" at bounding box center [921, 531] width 38 height 12
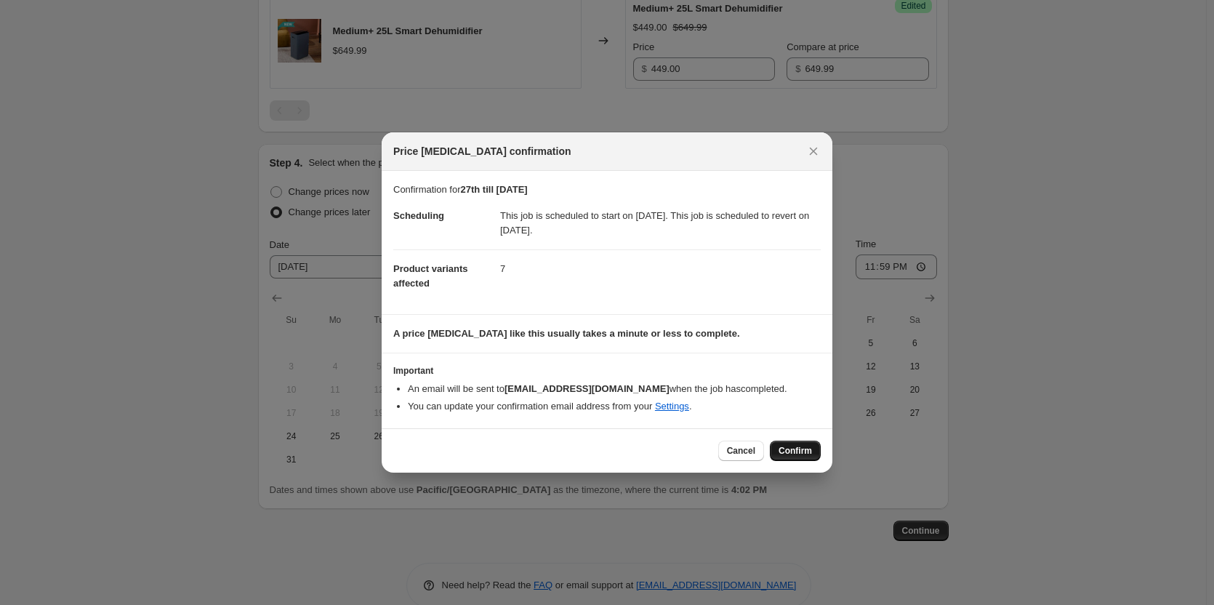
click at [784, 451] on span "Confirm" at bounding box center [794, 451] width 33 height 12
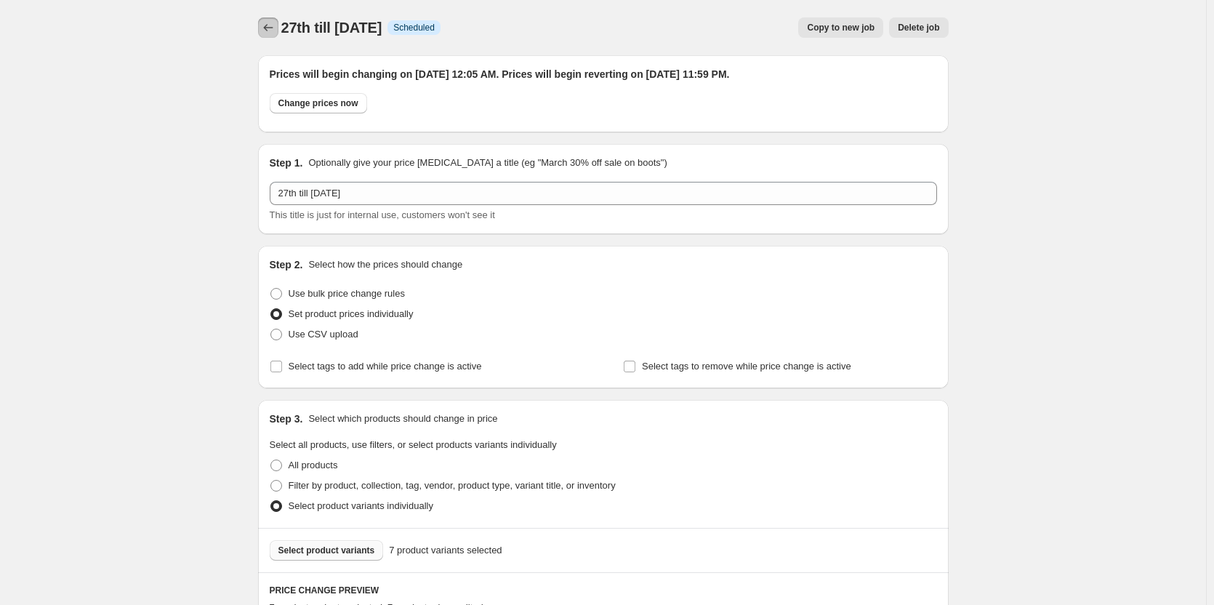
click at [265, 27] on icon "Price change jobs" at bounding box center [268, 27] width 15 height 15
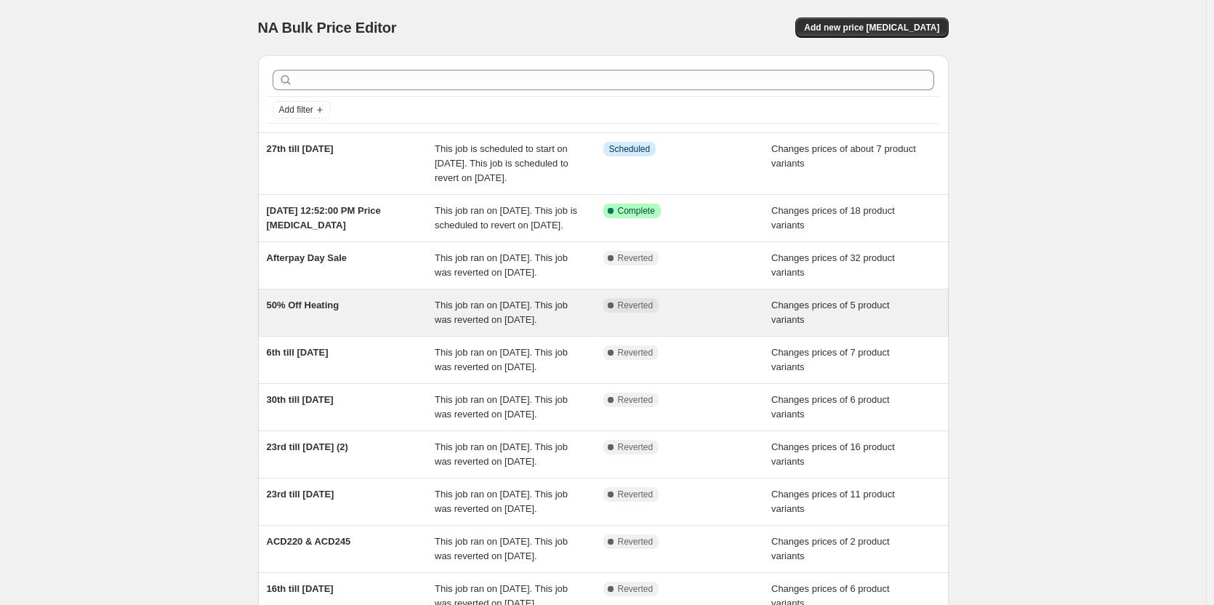
click at [357, 327] on div "50% Off Heating" at bounding box center [351, 312] width 169 height 29
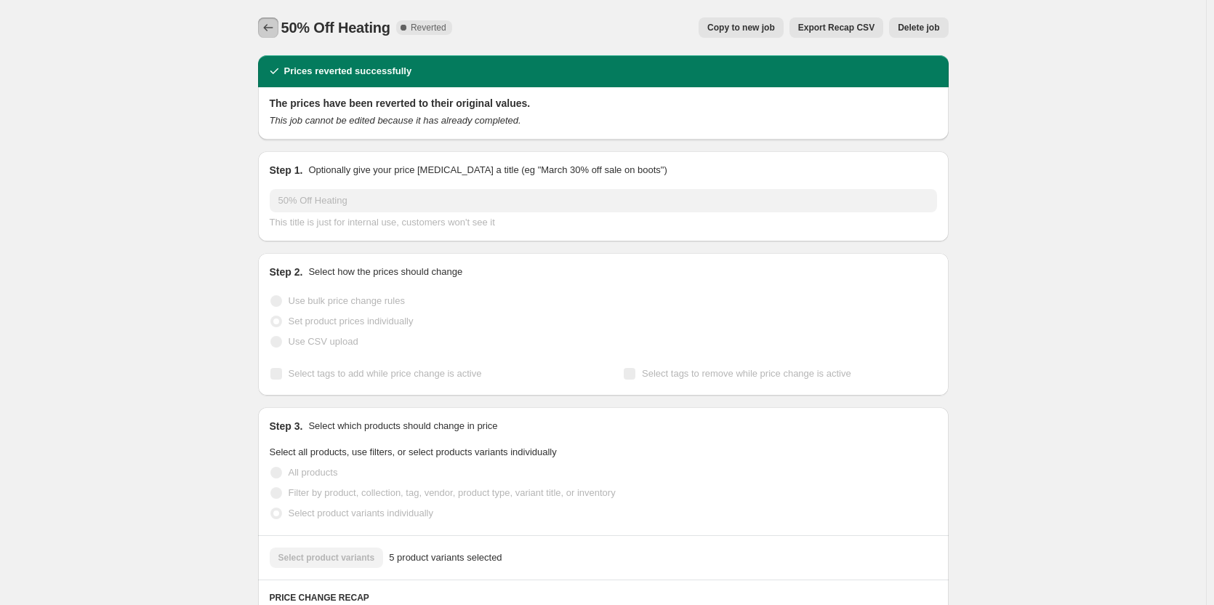
click at [264, 32] on button "Price change jobs" at bounding box center [268, 27] width 20 height 20
